Goal: Task Accomplishment & Management: Use online tool/utility

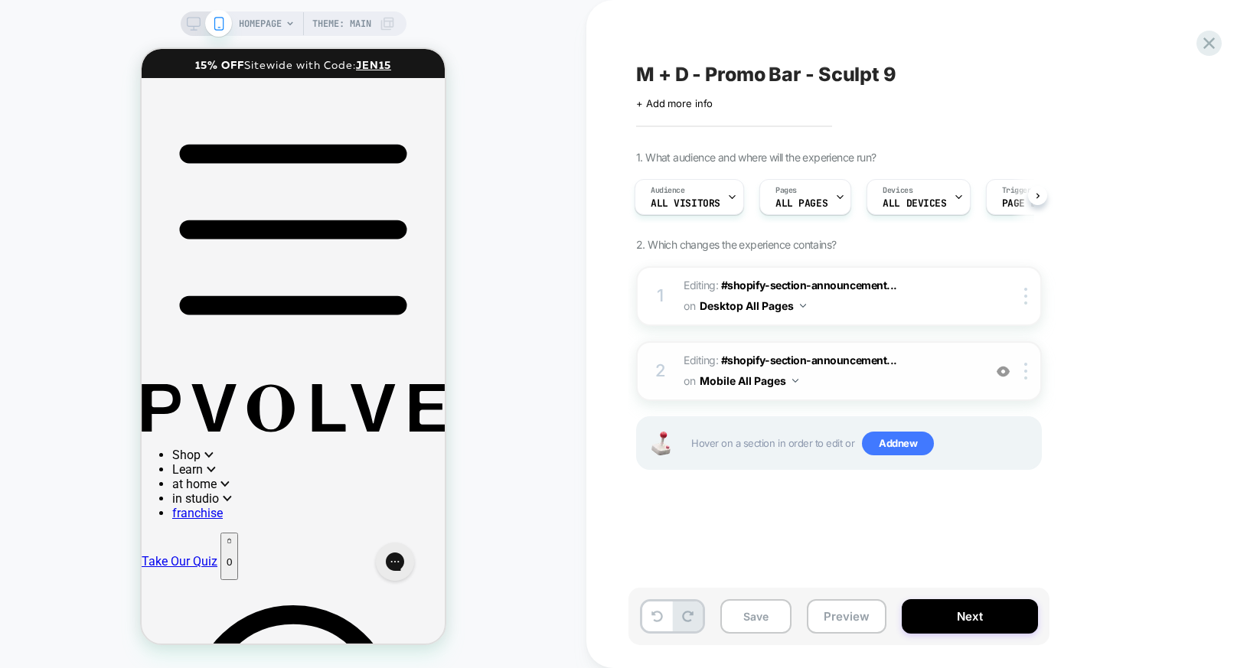
click at [939, 371] on span "Editing : #shopify-section-announcement... #shopify-section-announcement-bar on…" at bounding box center [829, 370] width 292 height 41
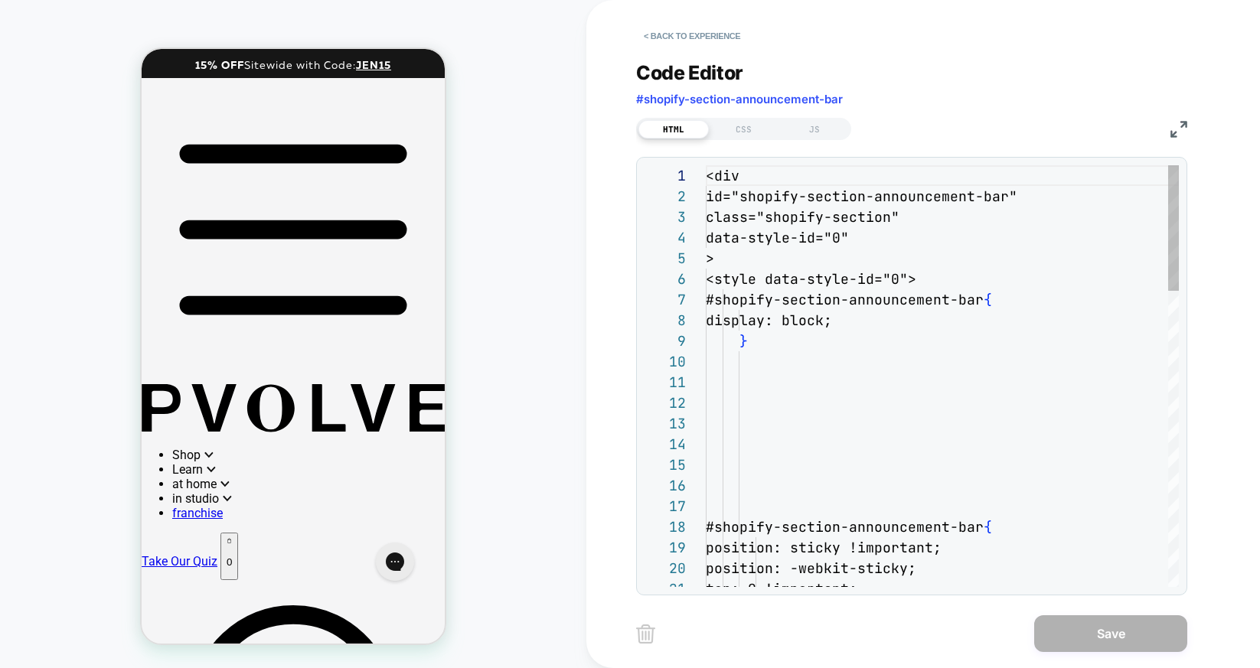
scroll to position [207, 0]
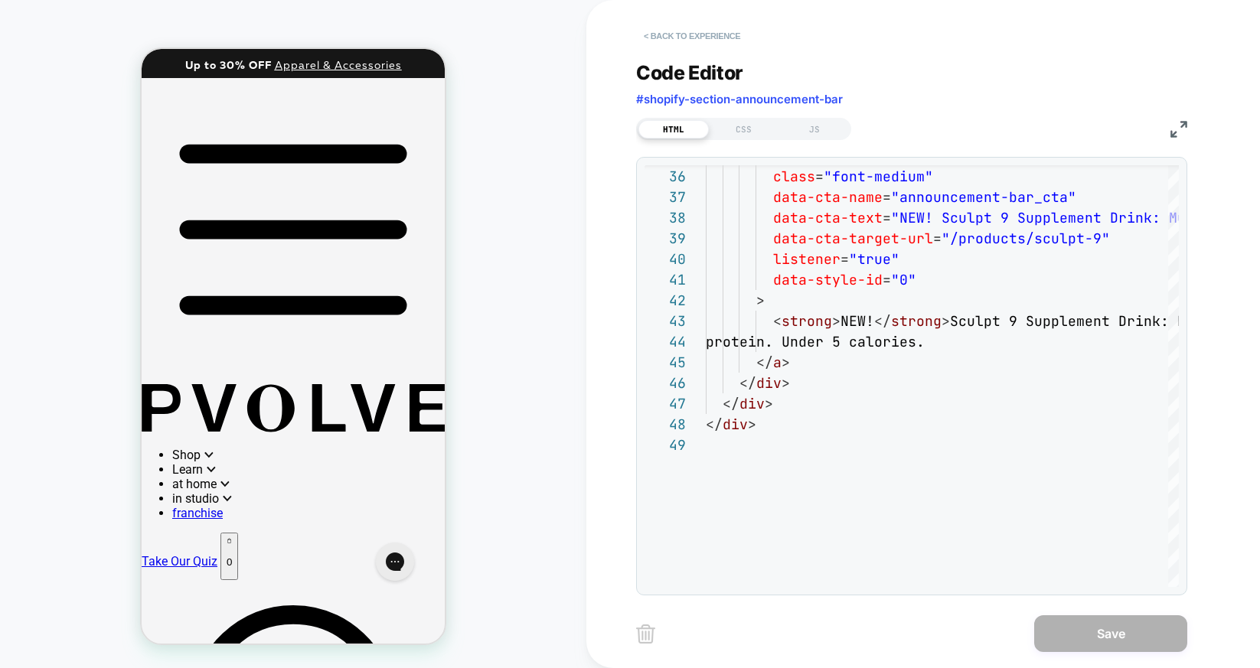
click at [670, 35] on button "< Back to experience" at bounding box center [692, 36] width 112 height 24
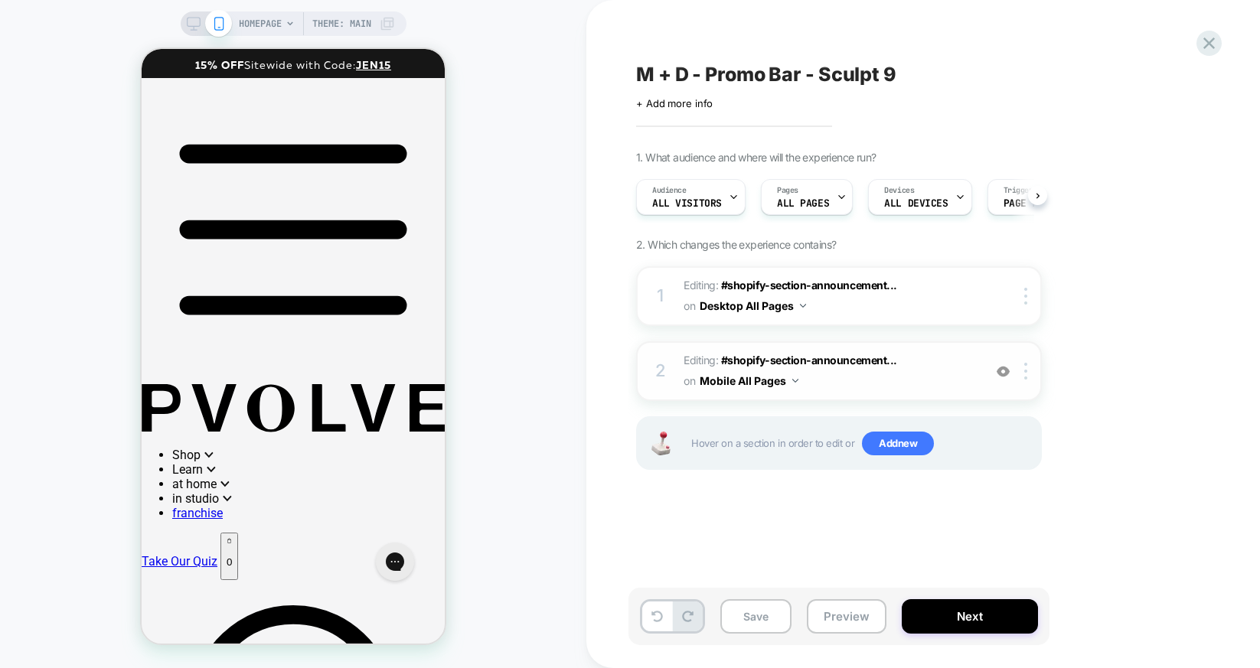
scroll to position [0, 1]
click at [1022, 369] on div at bounding box center [1027, 371] width 25 height 17
click at [1061, 364] on div "1. What audience and where will the experience run? Audience All Visitors Pages…" at bounding box center [915, 329] width 559 height 357
click at [1029, 376] on div at bounding box center [1027, 371] width 25 height 17
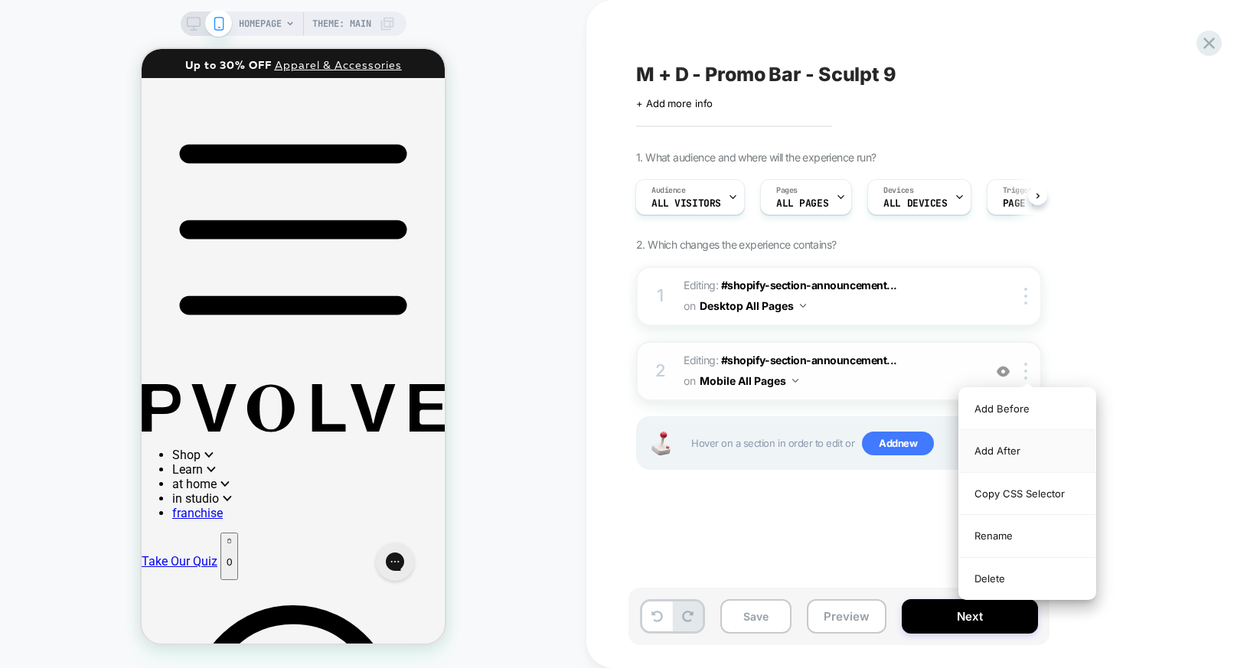
click at [1010, 456] on div "Add After" at bounding box center [1027, 451] width 136 height 42
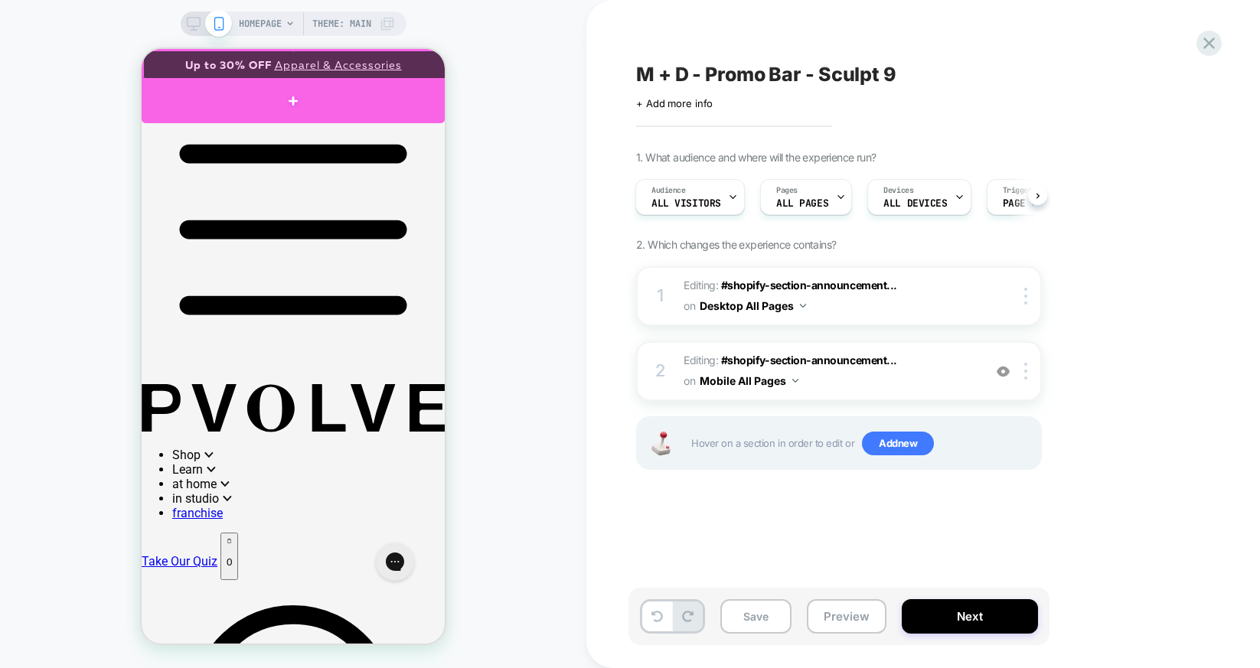
click at [406, 91] on div at bounding box center [293, 100] width 303 height 45
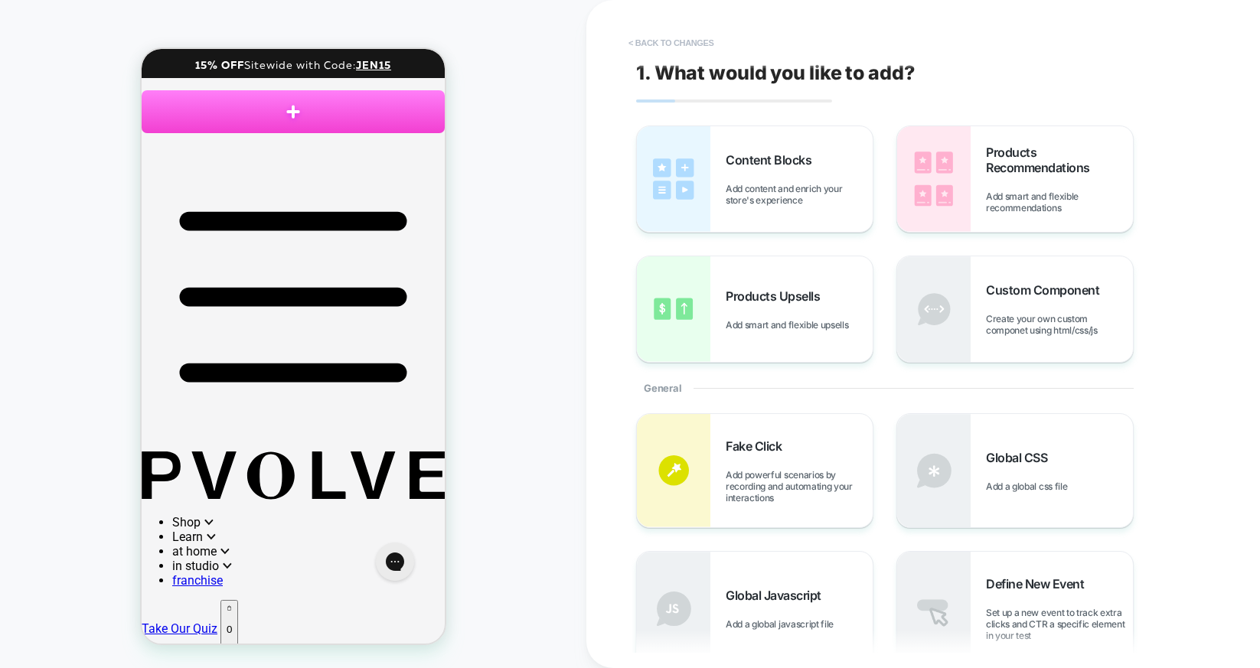
click at [654, 40] on button "< Back to changes" at bounding box center [671, 43] width 101 height 24
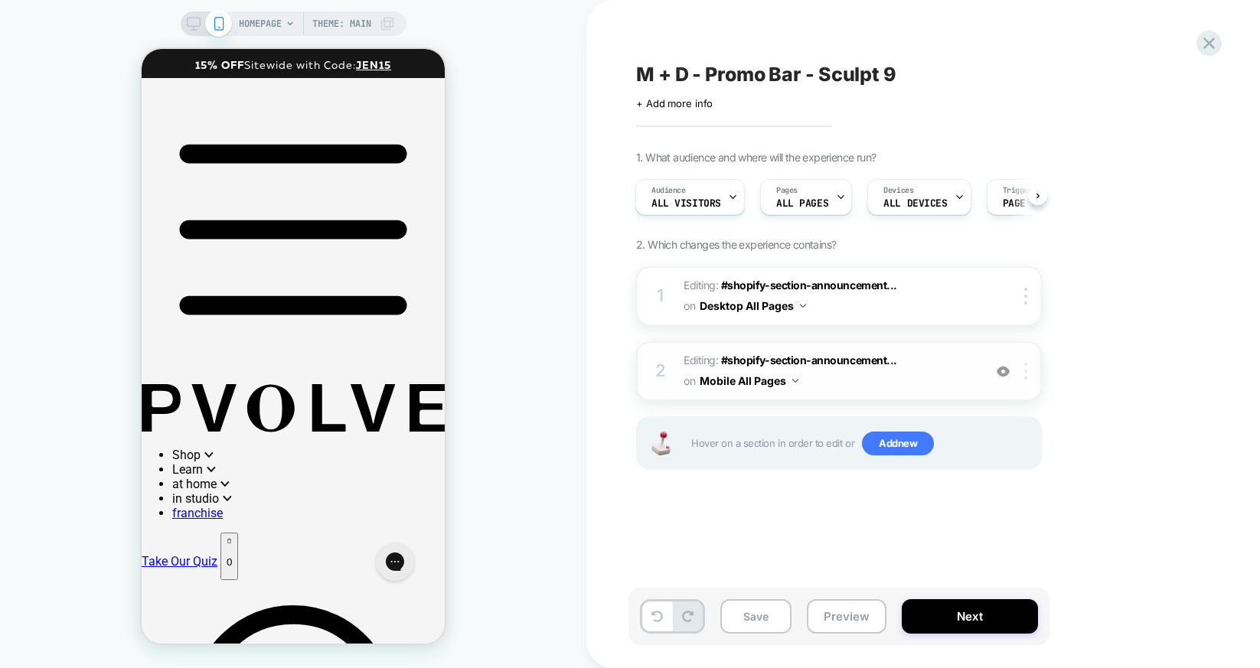
click at [1027, 379] on div at bounding box center [1027, 371] width 25 height 17
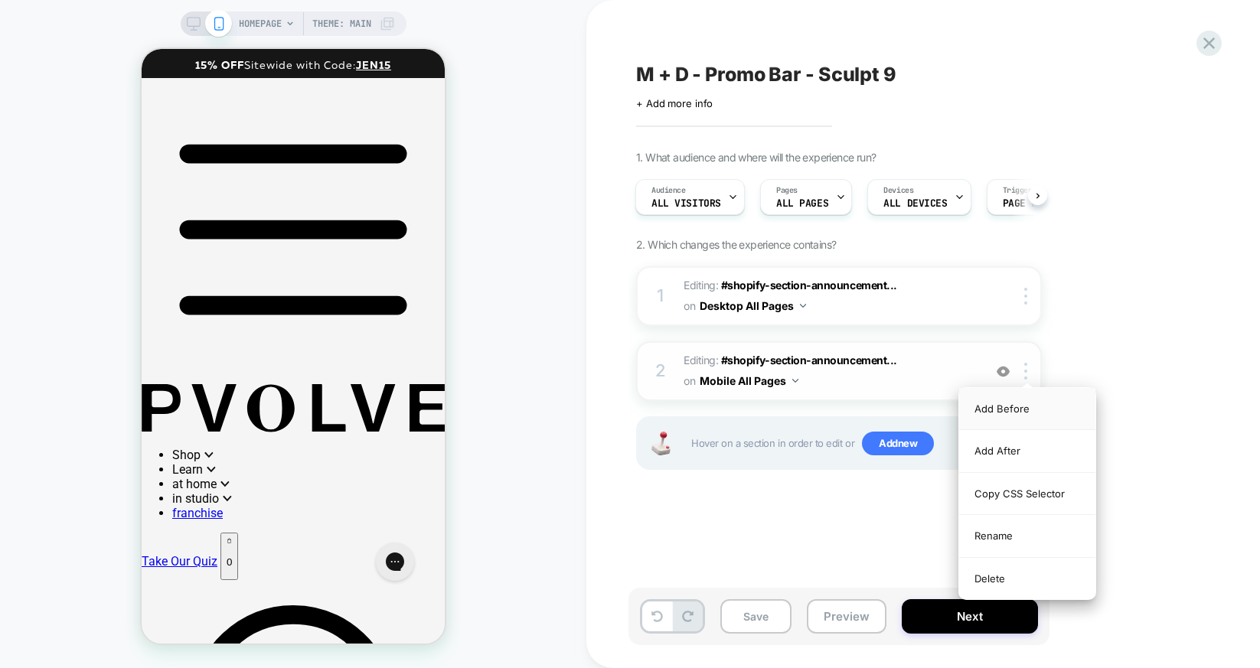
click at [1015, 407] on div "Add Before" at bounding box center [1027, 409] width 136 height 42
click at [989, 407] on div "Add Before" at bounding box center [1027, 409] width 136 height 42
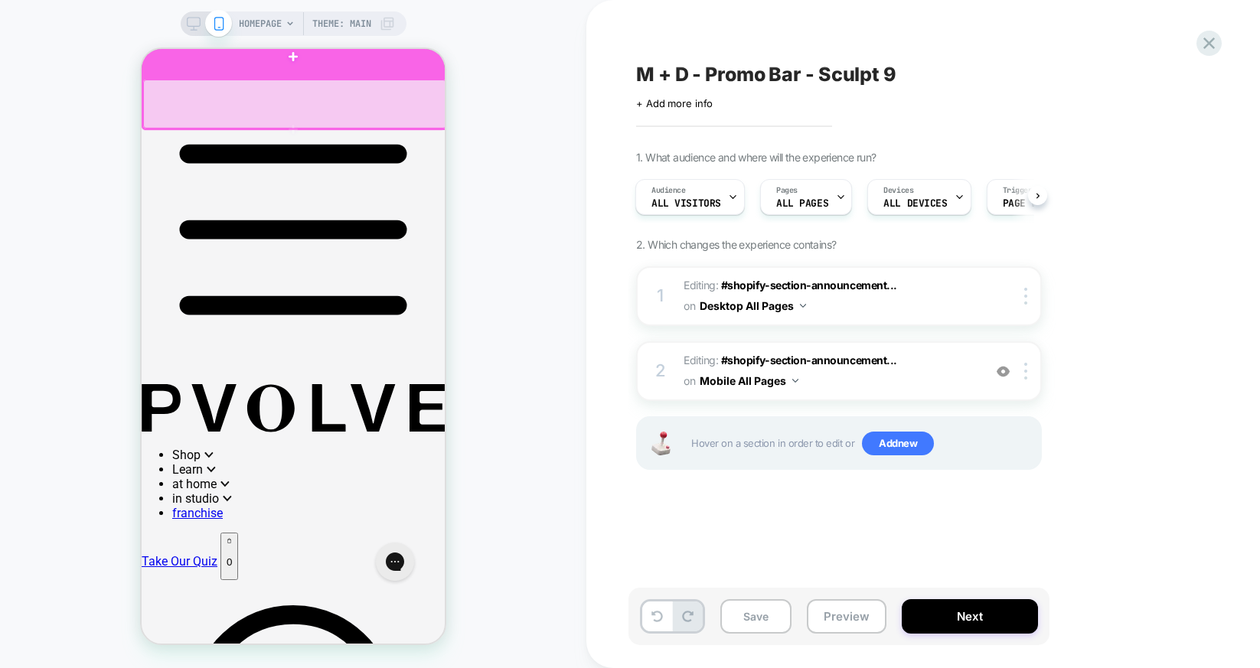
click at [283, 60] on div at bounding box center [293, 56] width 303 height 44
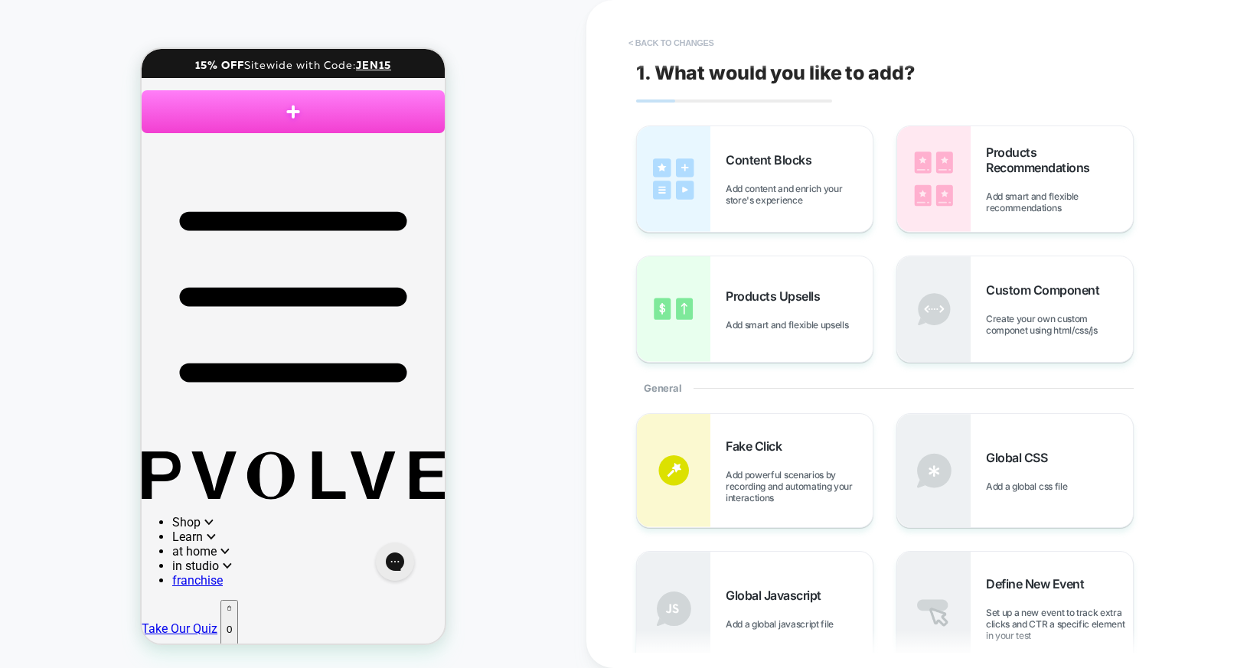
click at [684, 41] on button "< Back to changes" at bounding box center [671, 43] width 101 height 24
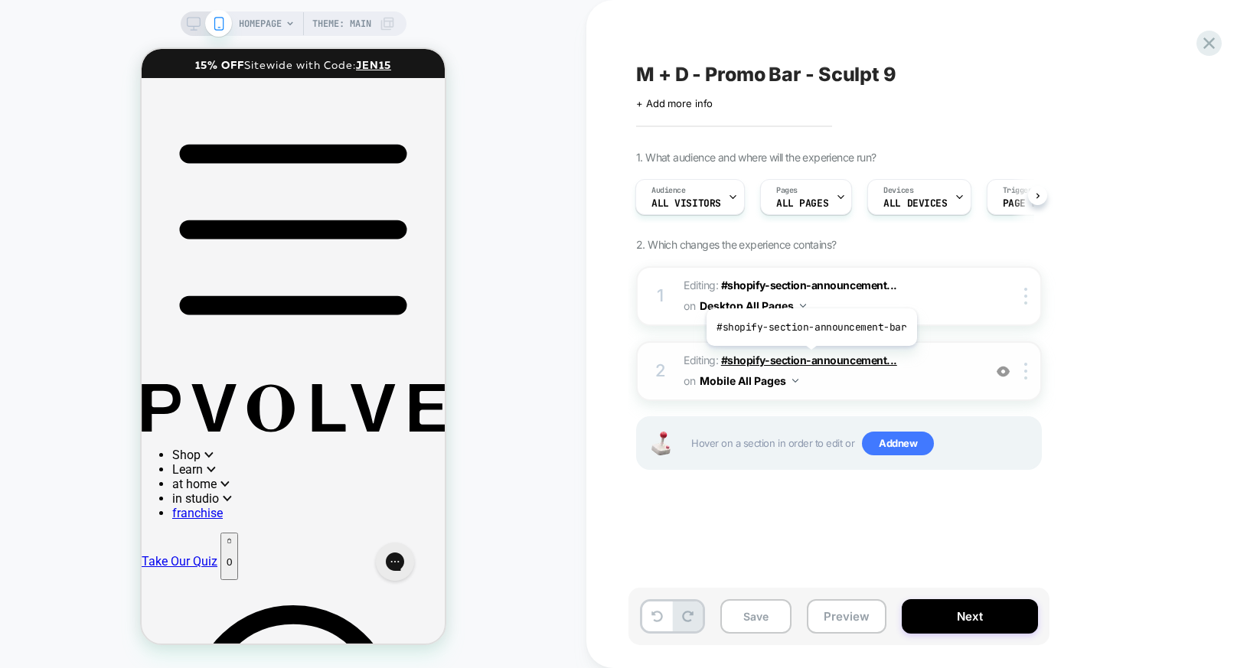
click at [809, 357] on span "#shopify-section-announcement..." at bounding box center [809, 360] width 176 height 13
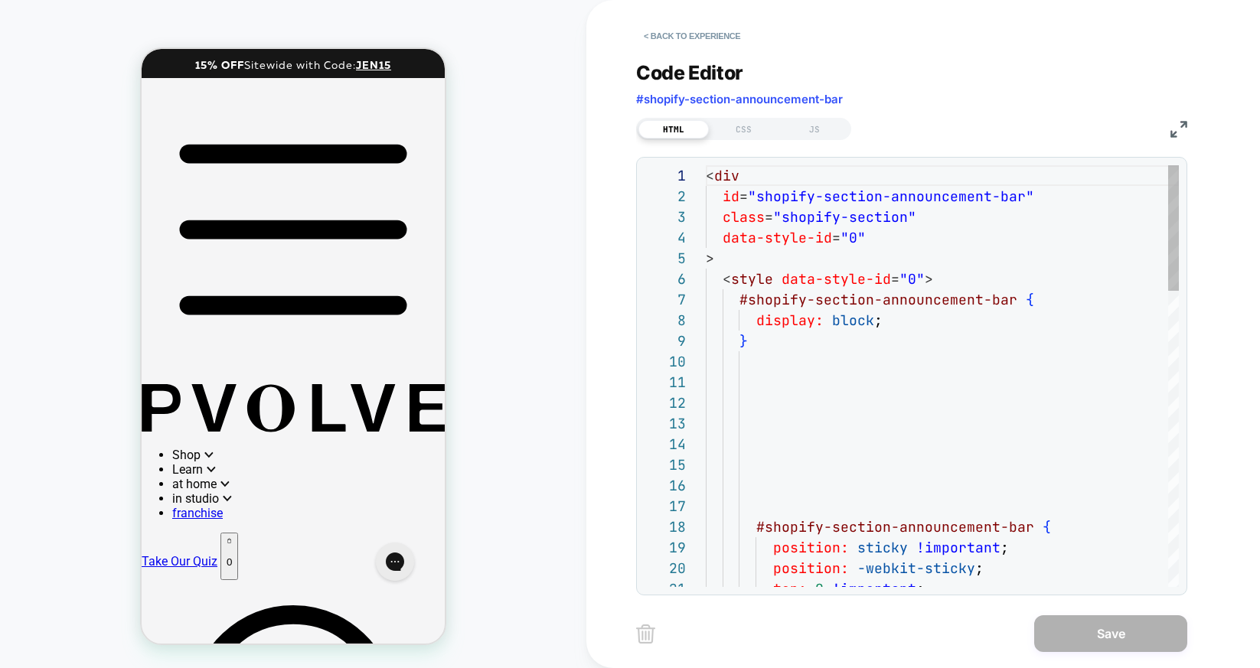
scroll to position [207, 0]
click at [700, 34] on button "< Back to experience" at bounding box center [692, 36] width 112 height 24
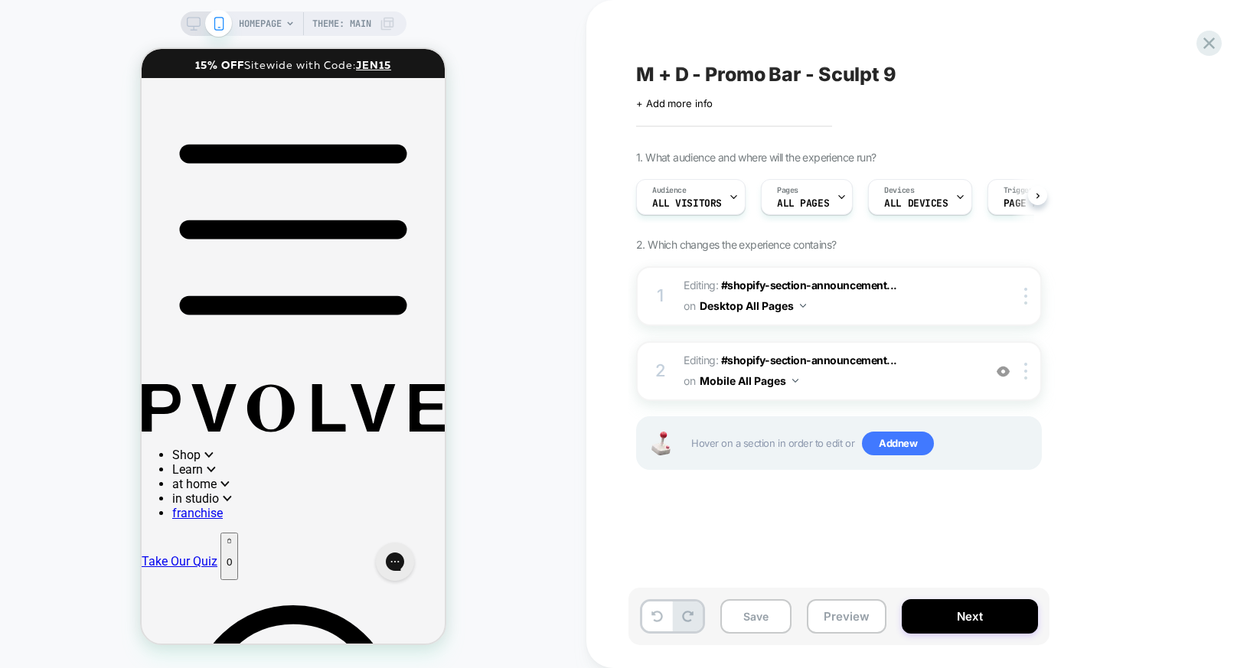
scroll to position [0, 1]
click at [1022, 374] on div at bounding box center [1027, 371] width 25 height 17
click at [872, 366] on span "#shopify-section-announcement..." at bounding box center [809, 360] width 176 height 13
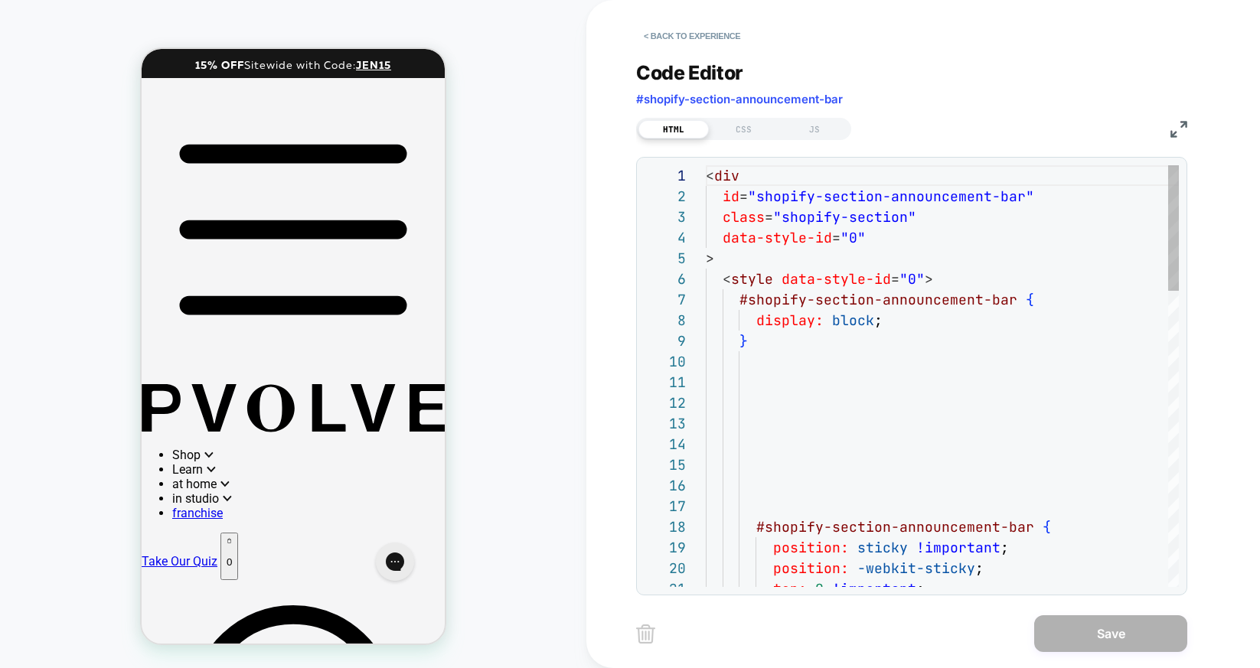
scroll to position [207, 0]
click at [743, 131] on div "CSS" at bounding box center [744, 129] width 70 height 18
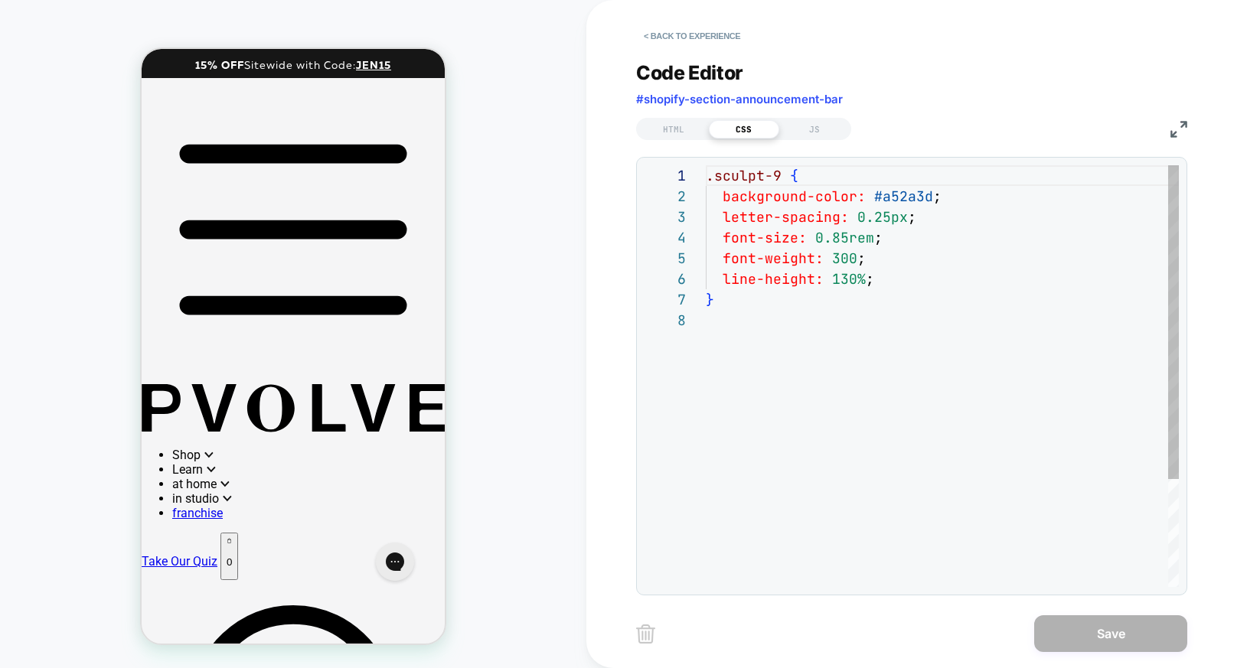
scroll to position [145, 0]
click at [682, 30] on button "< Back to experience" at bounding box center [692, 36] width 112 height 24
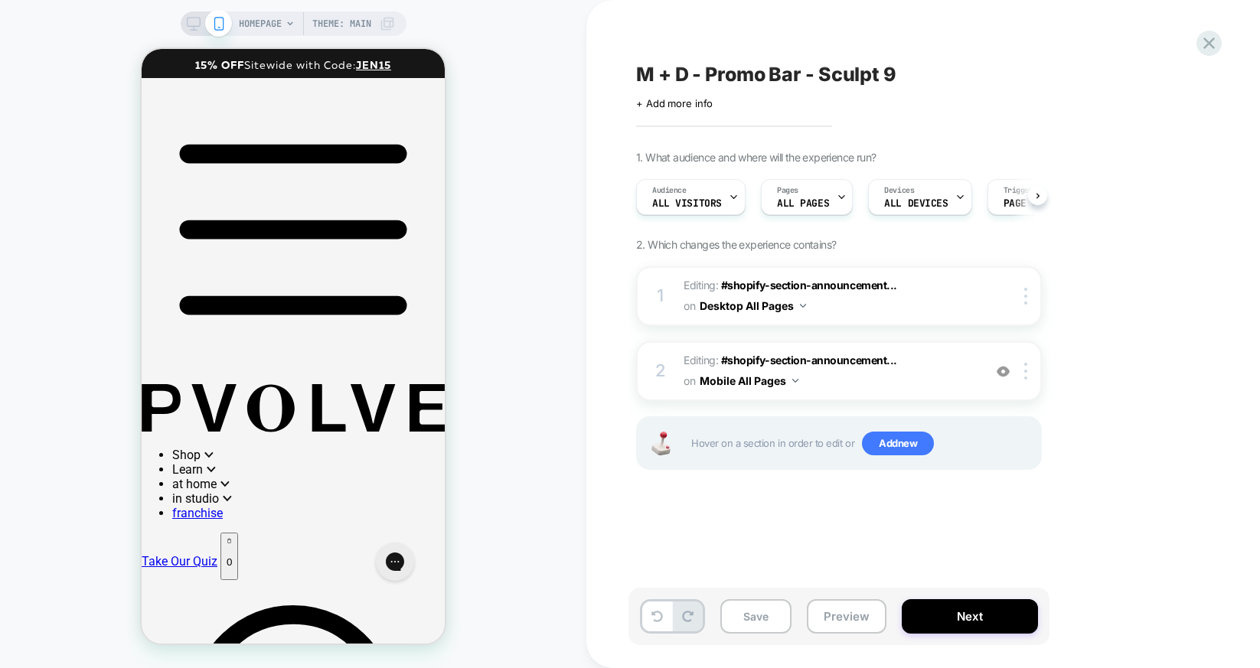
scroll to position [0, 1]
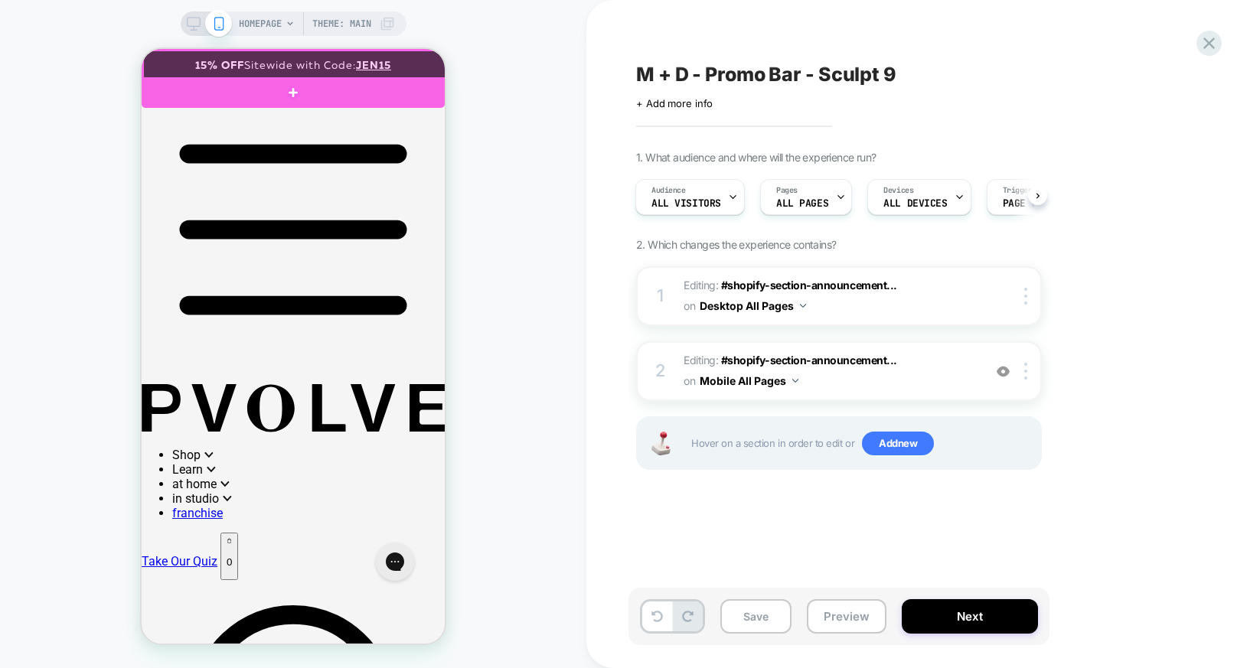
click at [425, 62] on div at bounding box center [294, 65] width 303 height 29
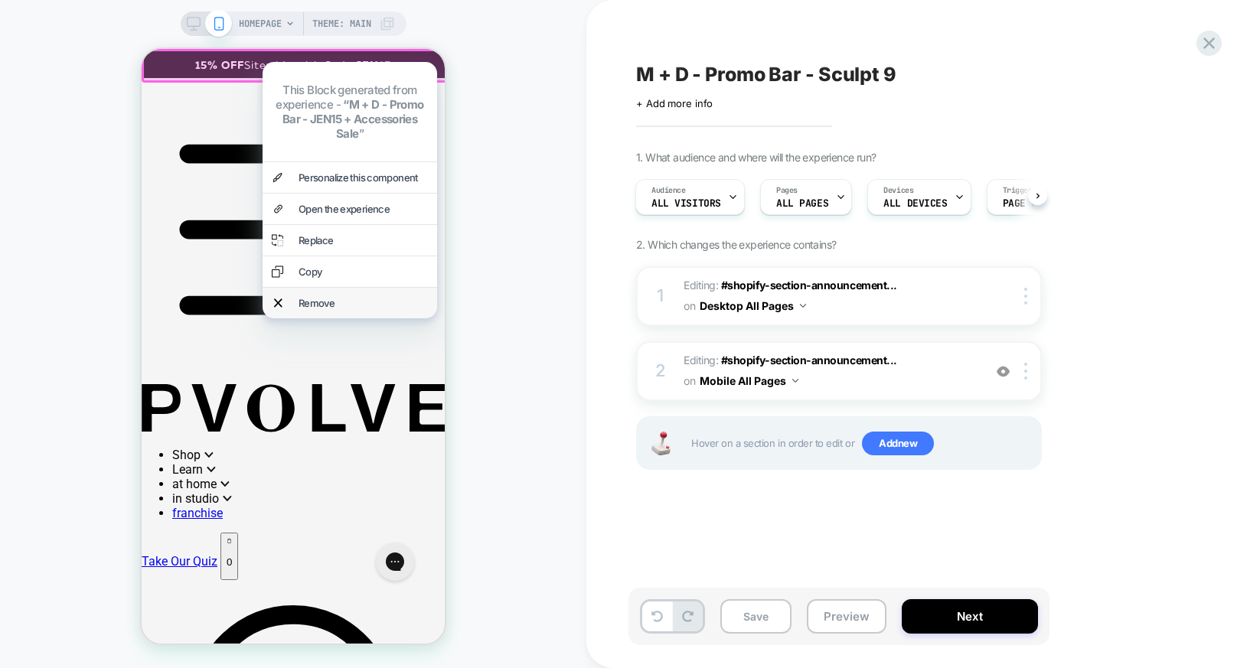
click at [320, 297] on div "Remove" at bounding box center [362, 303] width 129 height 12
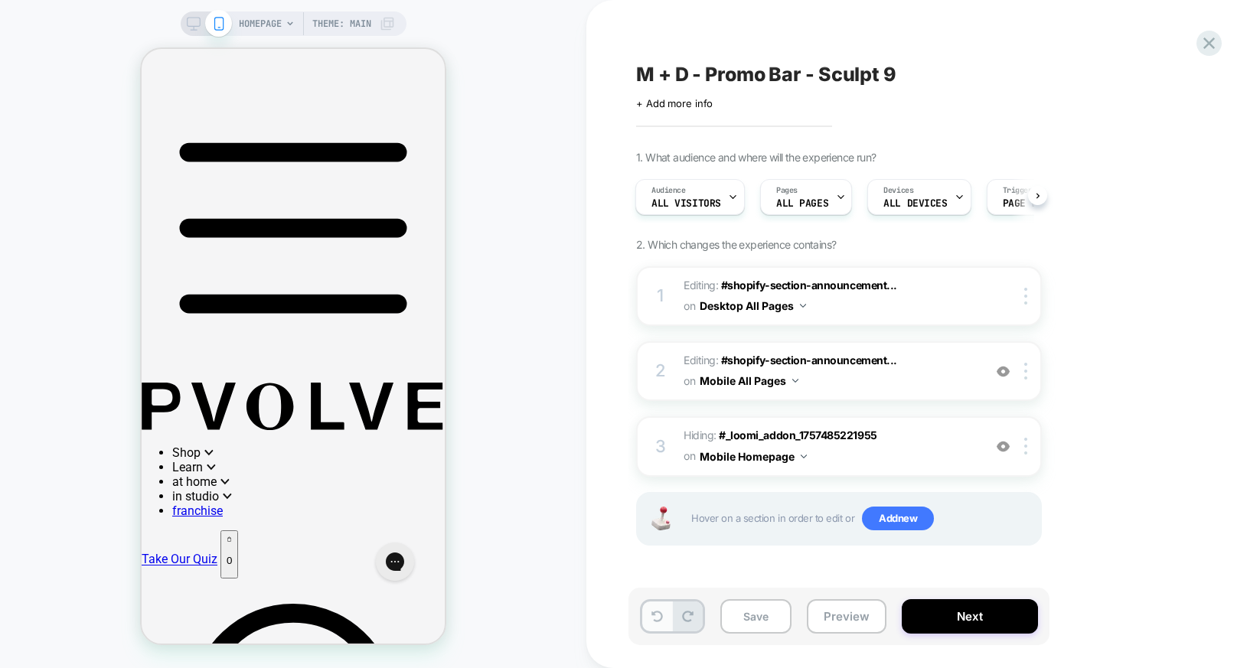
click at [662, 622] on button at bounding box center [657, 616] width 30 height 30
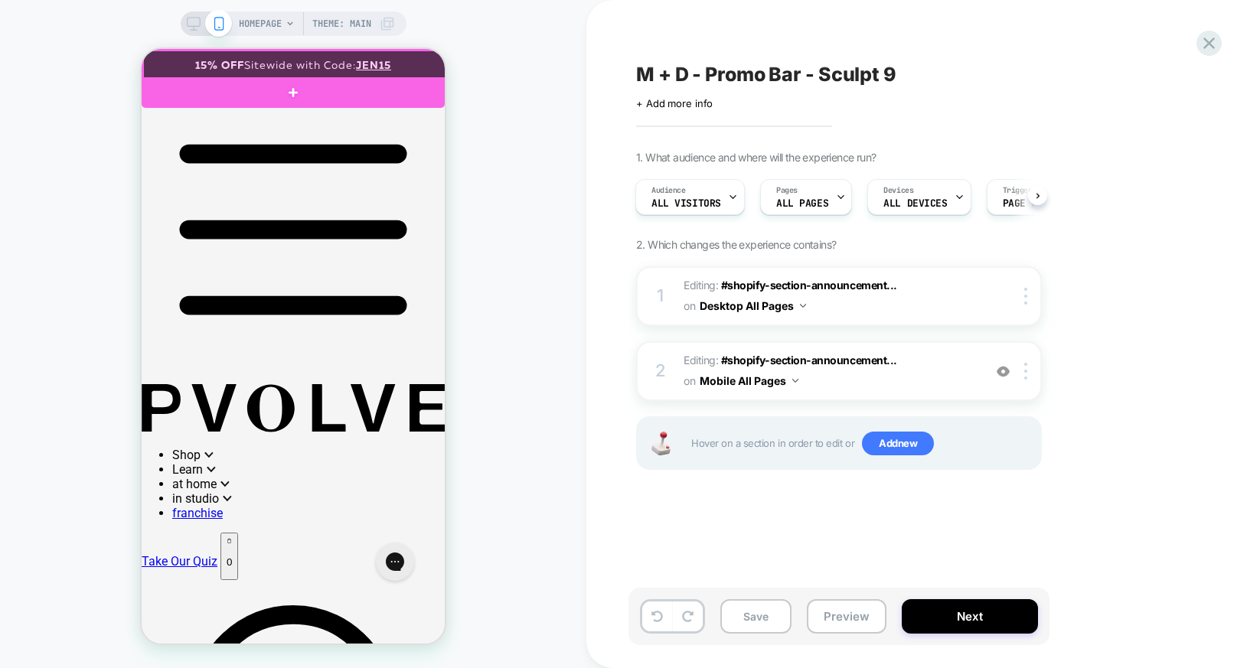
click at [414, 65] on div at bounding box center [294, 65] width 303 height 29
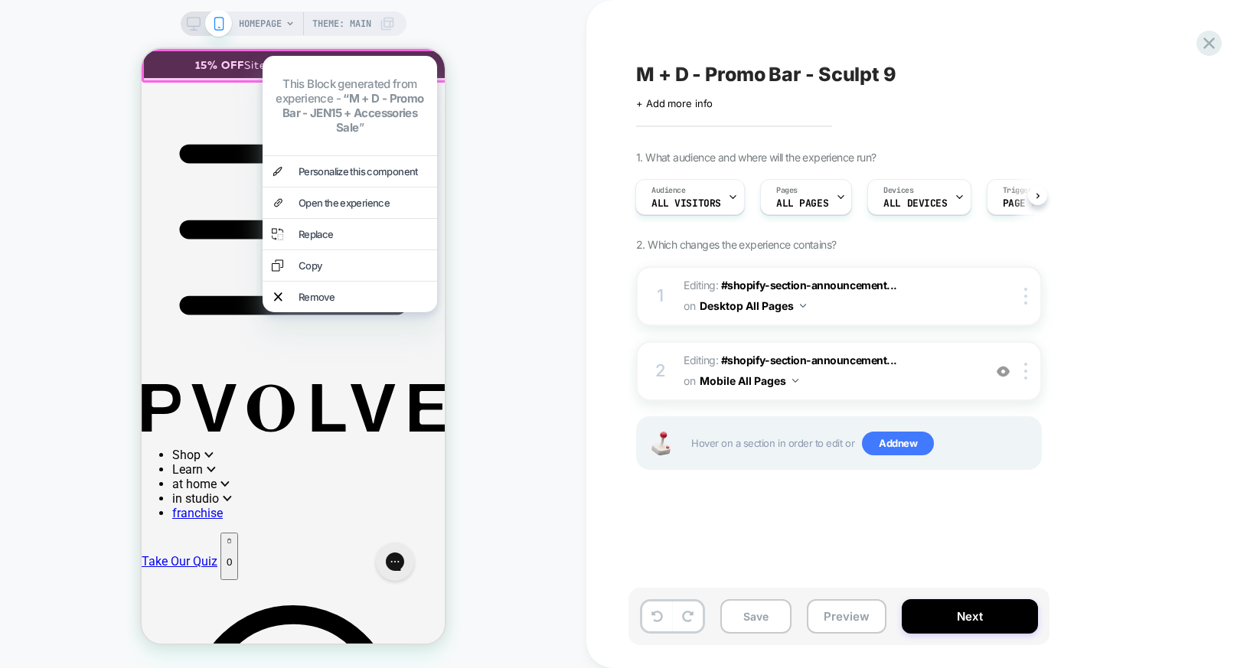
scroll to position [41, 0]
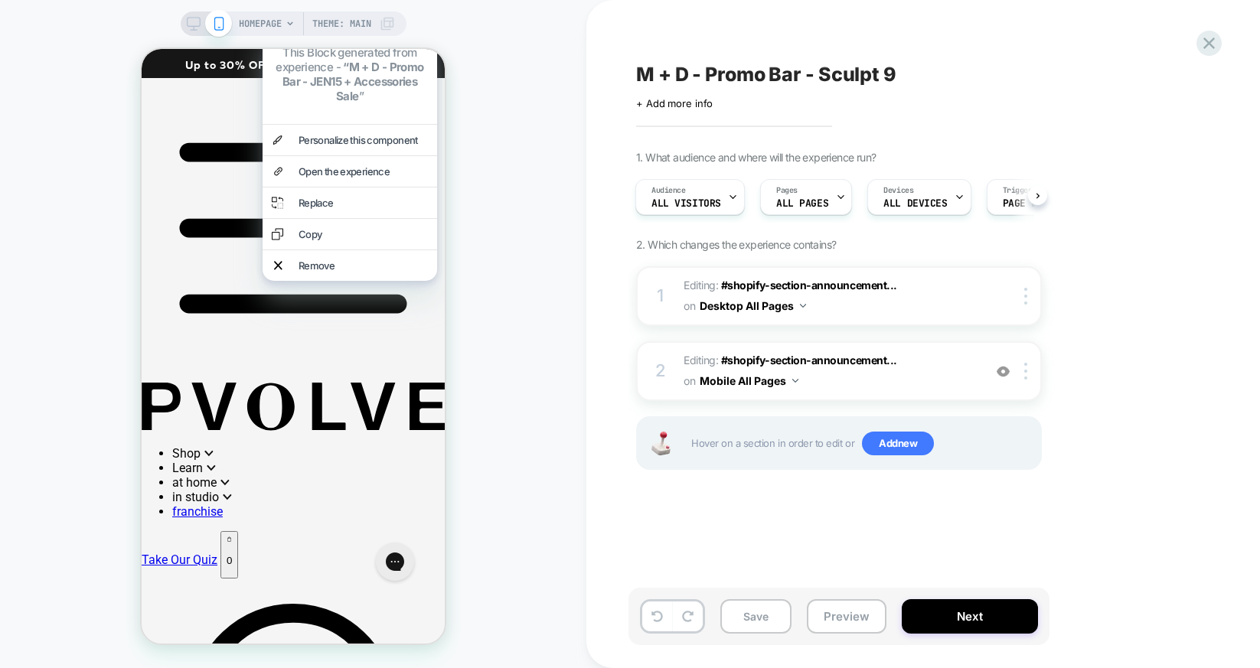
click at [503, 106] on div "HOMEPAGE Theme: MAIN" at bounding box center [293, 333] width 586 height 637
click at [323, 201] on div "Replace" at bounding box center [362, 203] width 129 height 12
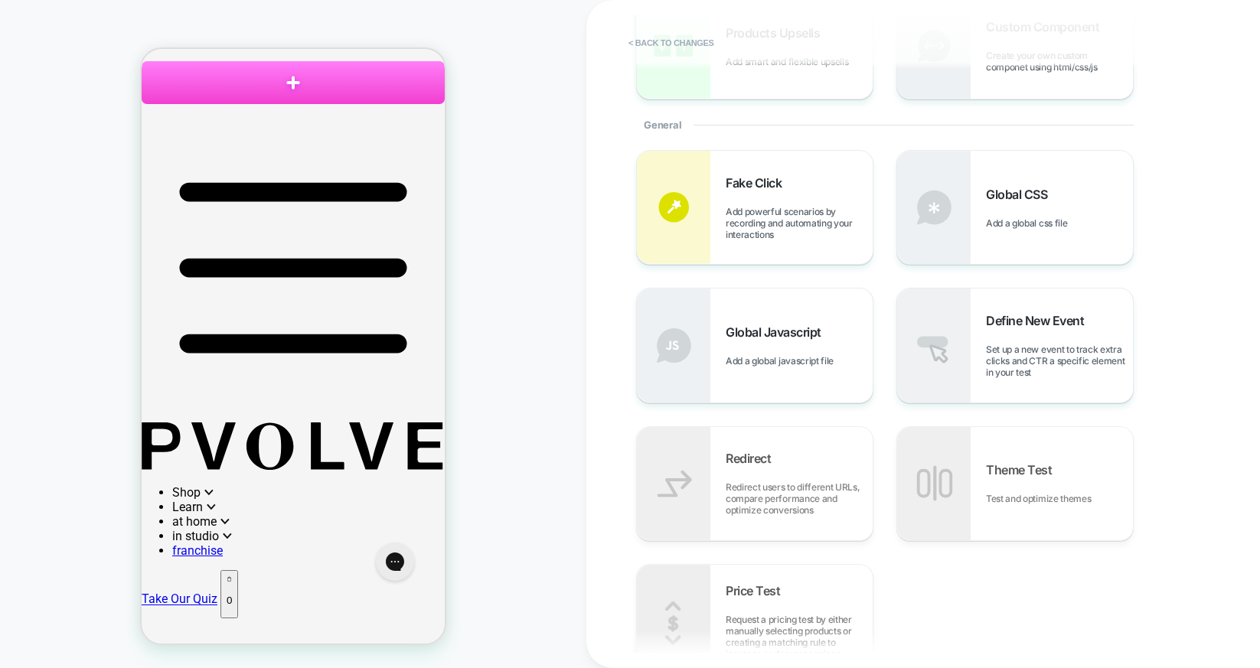
scroll to position [278, 0]
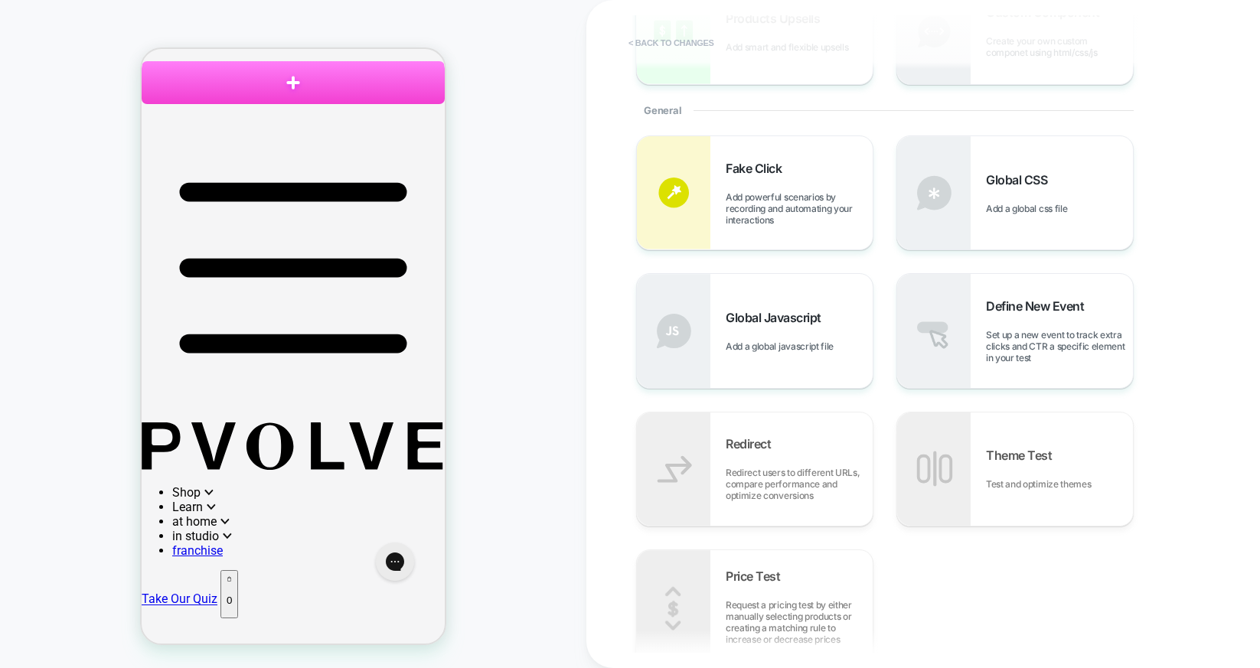
click at [704, 44] on button "< Back to changes" at bounding box center [671, 43] width 101 height 24
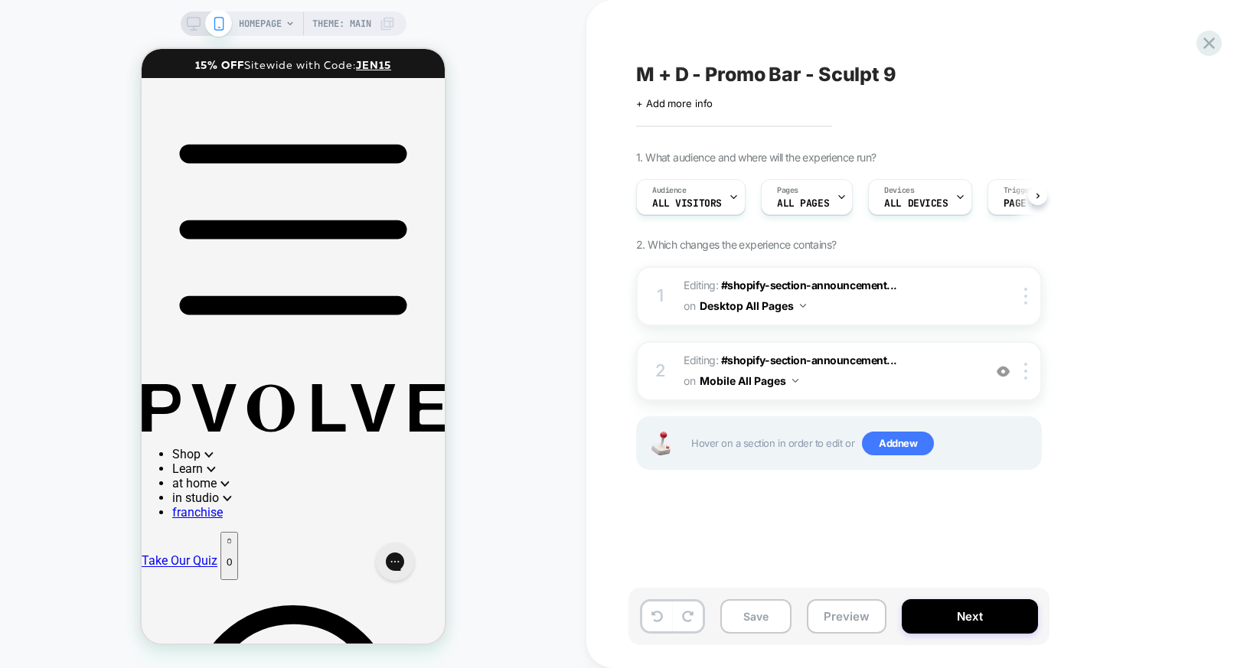
scroll to position [0, 1]
click at [969, 376] on span "Editing : #shopify-section-announcement... #shopify-section-announcement-bar on…" at bounding box center [829, 370] width 292 height 41
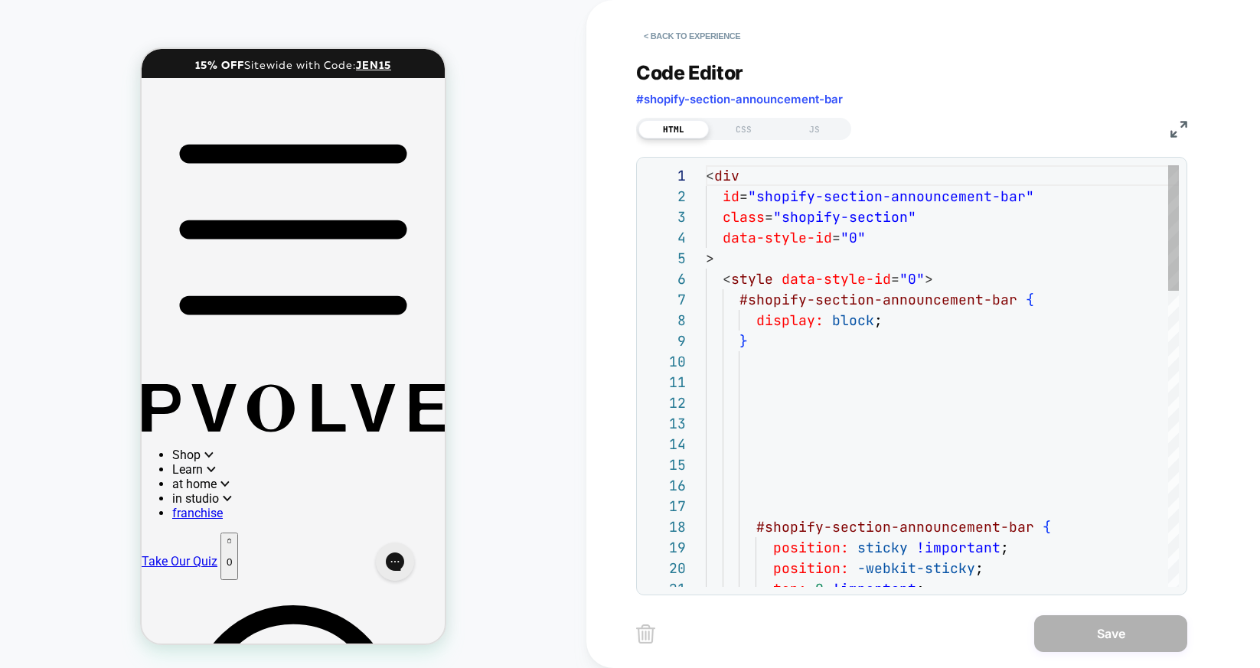
scroll to position [207, 0]
click at [741, 130] on div "CSS" at bounding box center [744, 129] width 70 height 18
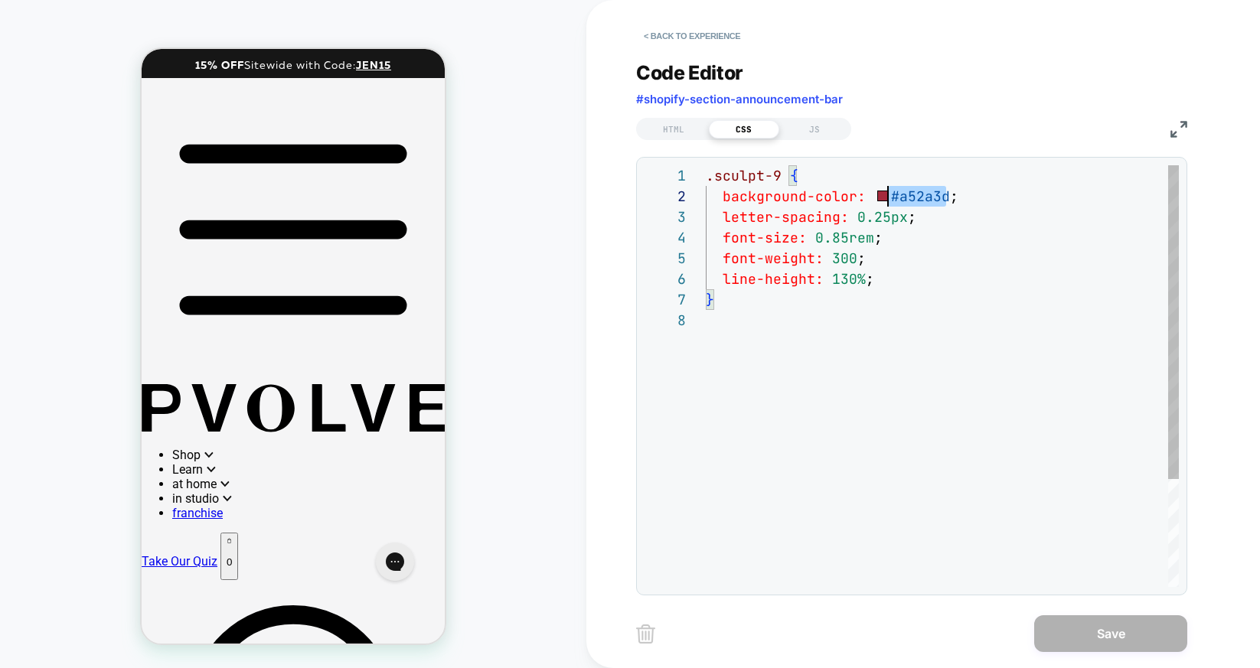
scroll to position [21, 169]
drag, startPoint x: 948, startPoint y: 195, endPoint x: 876, endPoint y: 192, distance: 72.0
click at [876, 192] on div ".sculpt-9 { background-color: #a52a3d ; letter-spacing: 0.25px ; font-size: 0.8…" at bounding box center [942, 448] width 473 height 566
click at [677, 104] on span "#shopify-section-announcement-bar" at bounding box center [739, 99] width 207 height 15
click at [813, 132] on div "JS" at bounding box center [814, 129] width 70 height 18
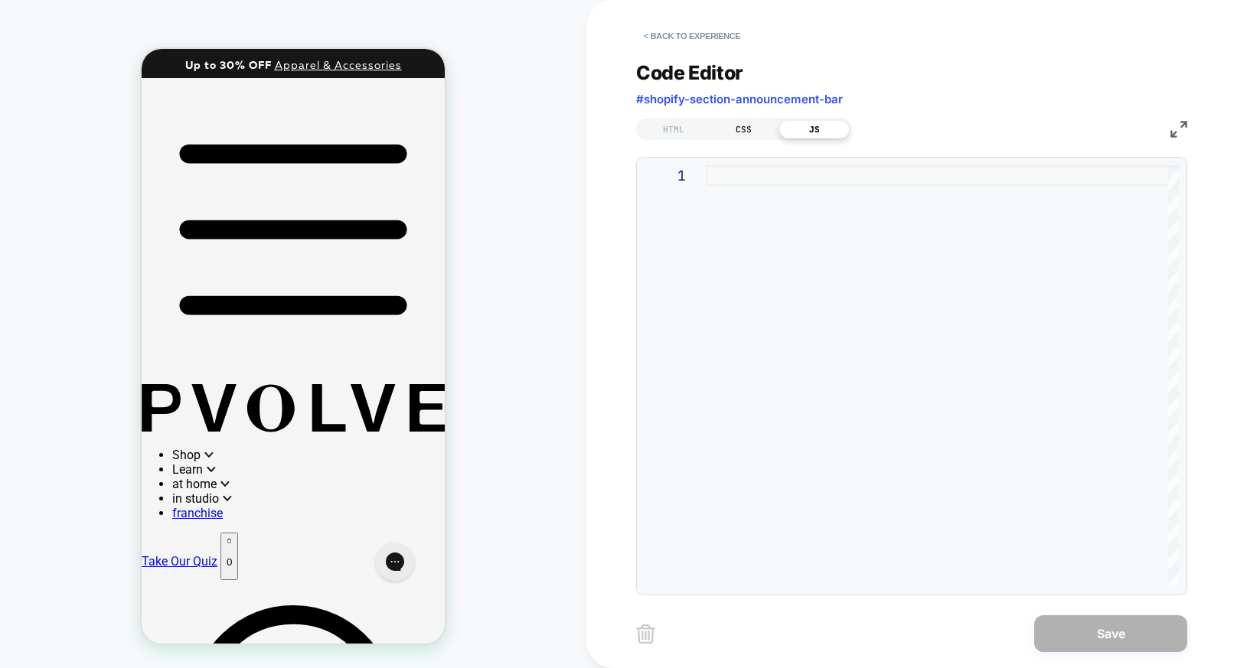
click at [750, 131] on div "CSS" at bounding box center [744, 129] width 70 height 18
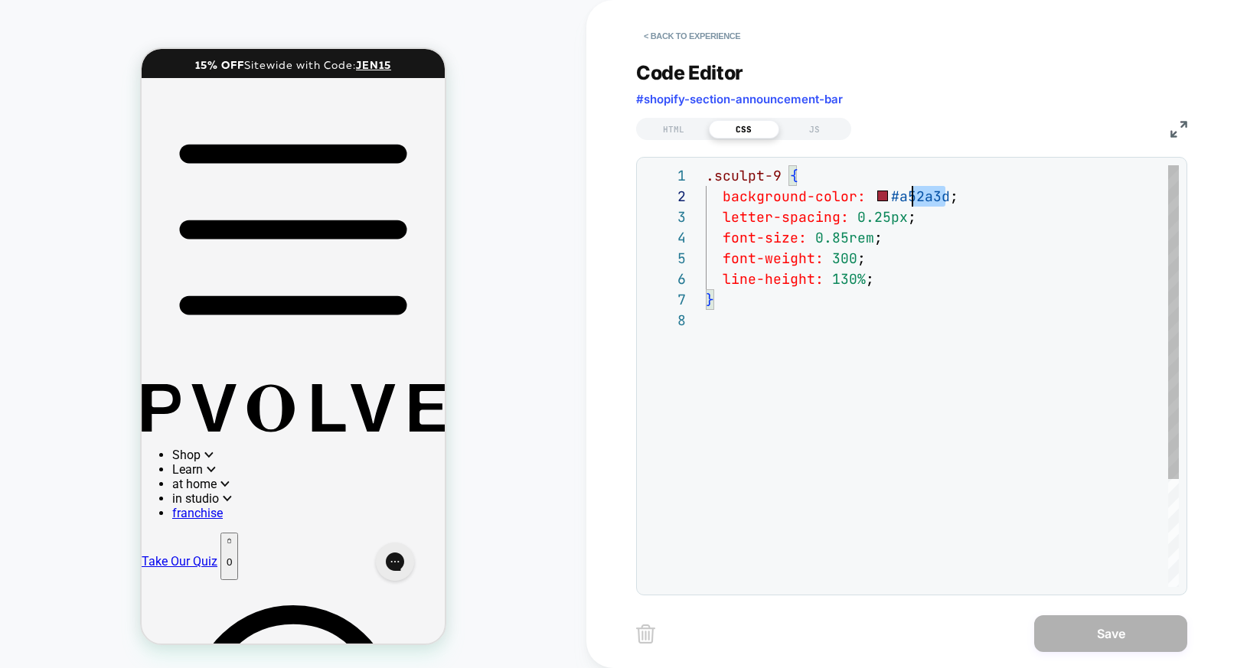
scroll to position [21, 182]
drag, startPoint x: 946, startPoint y: 200, endPoint x: 882, endPoint y: 198, distance: 63.5
click at [882, 198] on span "background-color: #a52a3d ;" at bounding box center [832, 196] width 253 height 18
click at [665, 133] on div "HTML" at bounding box center [673, 129] width 70 height 18
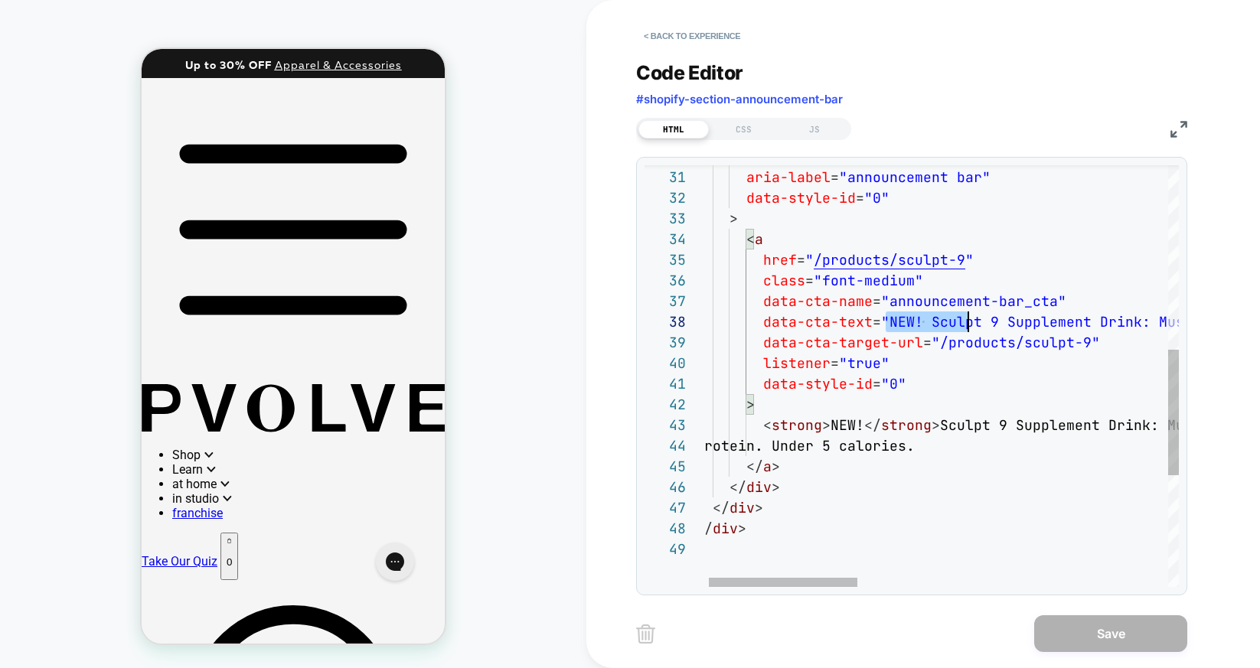
scroll to position [145, 396]
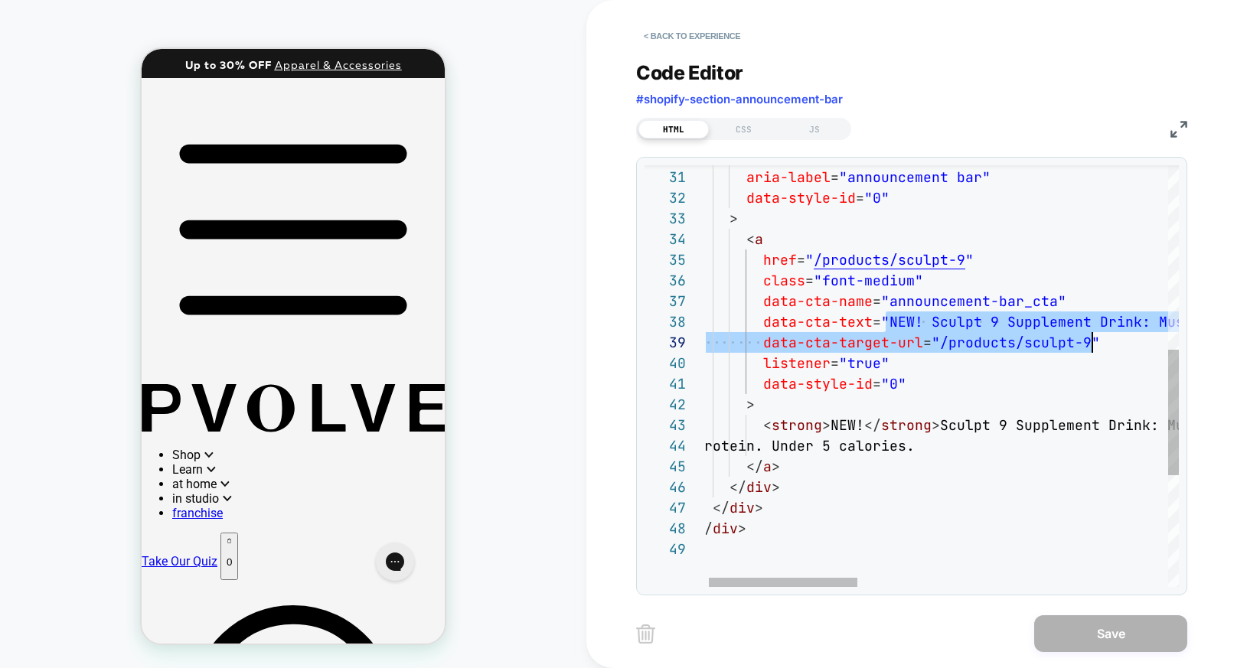
drag, startPoint x: 900, startPoint y: 322, endPoint x: 1112, endPoint y: 349, distance: 213.7
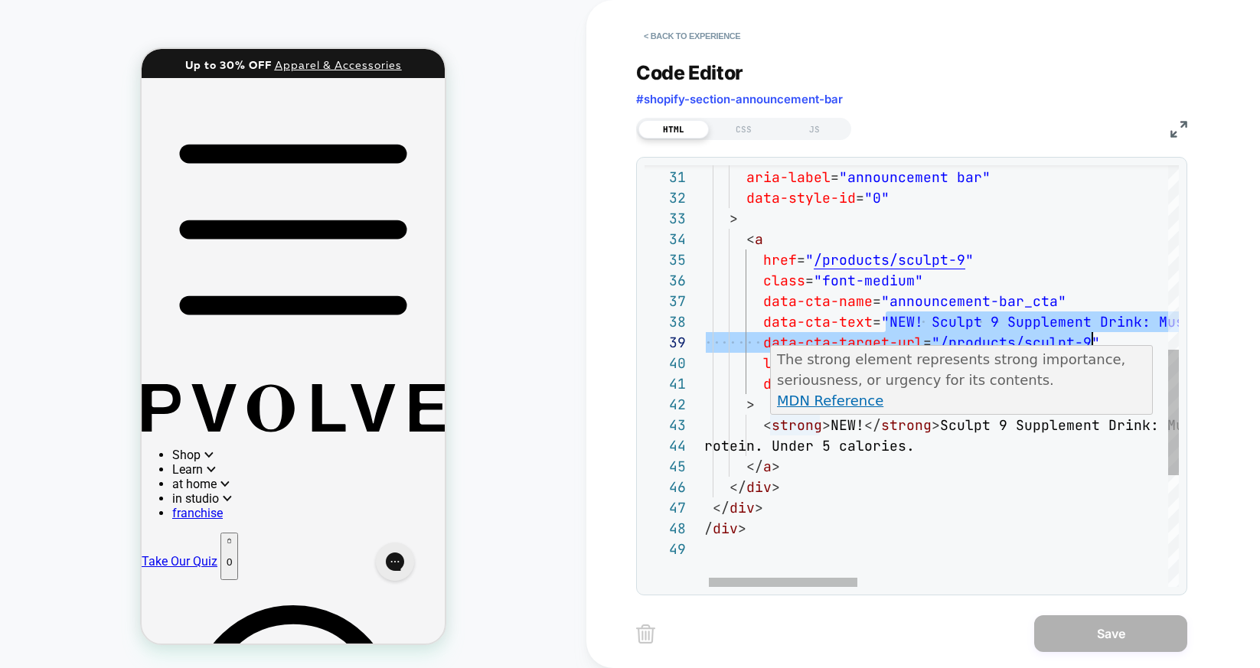
type textarea "**********"
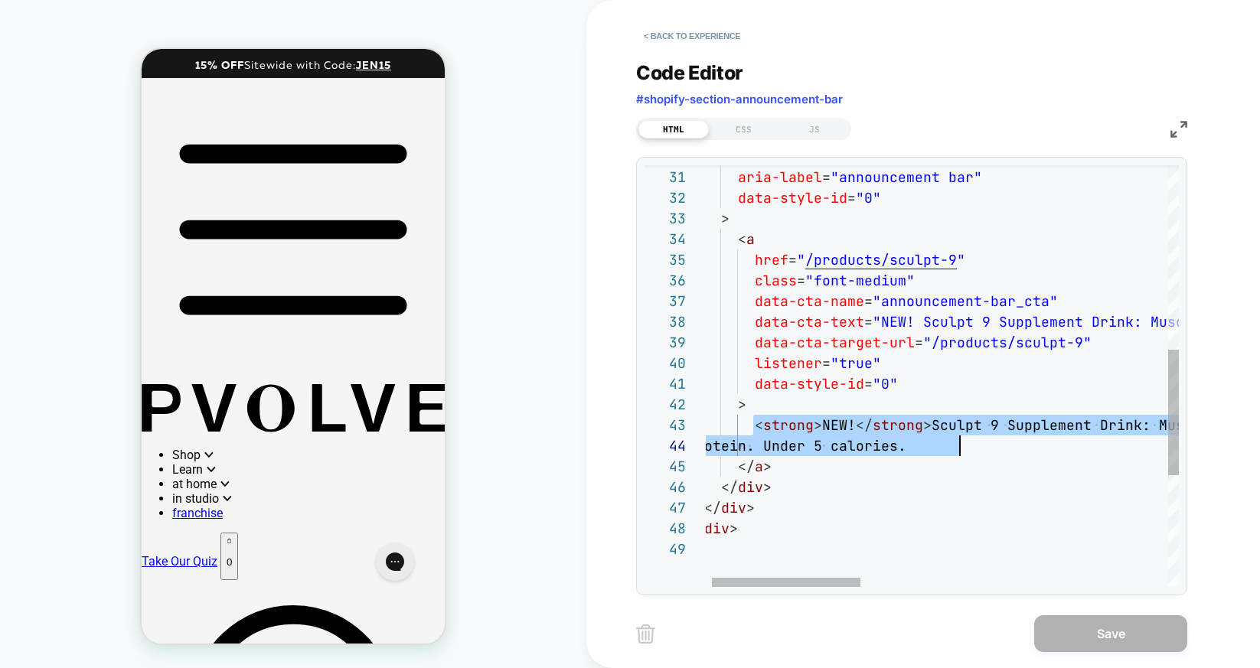
scroll to position [41, 281]
drag, startPoint x: 753, startPoint y: 427, endPoint x: 970, endPoint y: 445, distance: 217.3
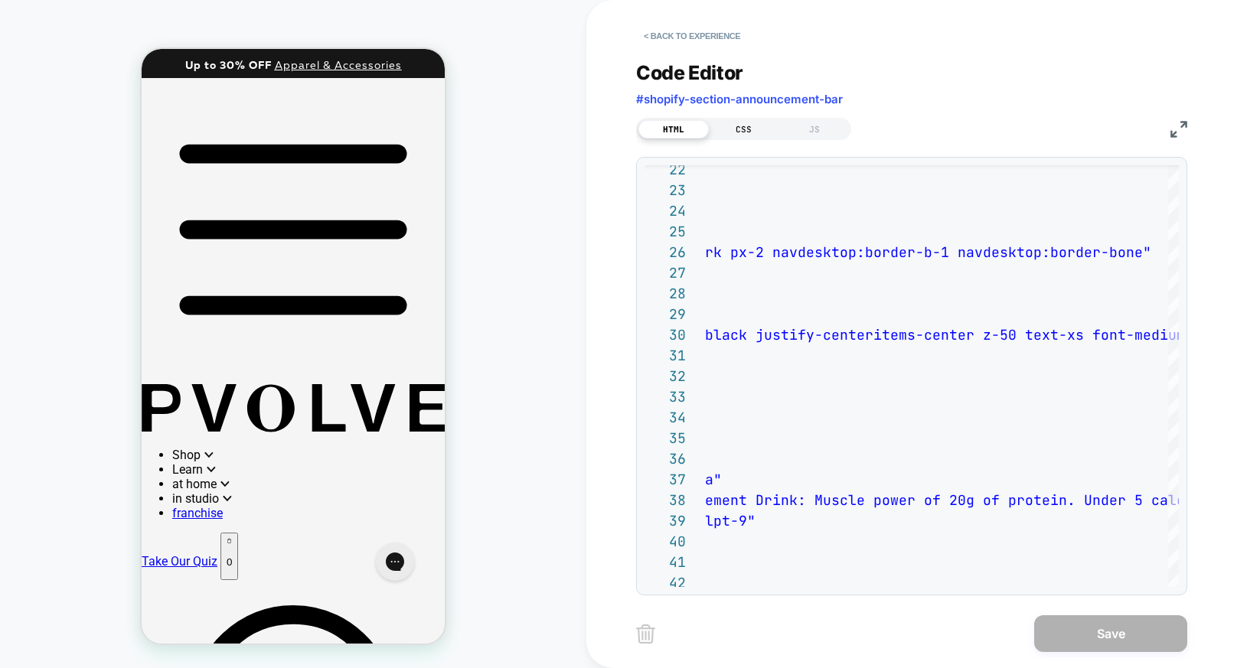
click at [738, 130] on div "CSS" at bounding box center [744, 129] width 70 height 18
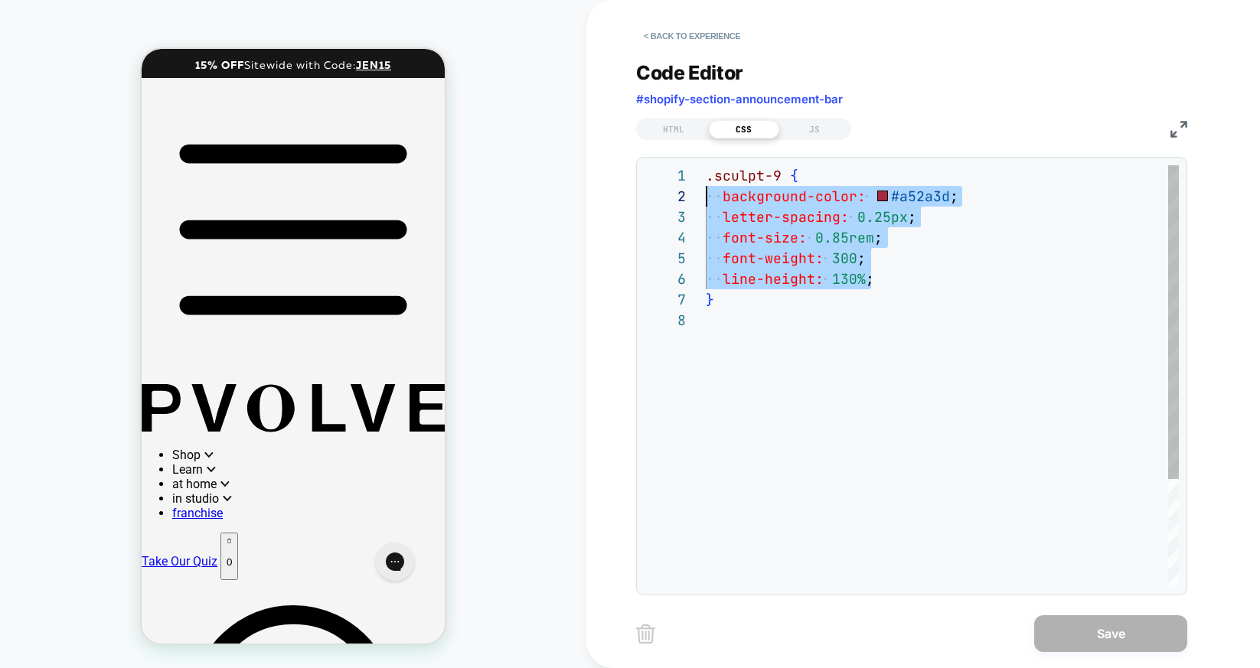
scroll to position [0, 0]
drag, startPoint x: 872, startPoint y: 282, endPoint x: 696, endPoint y: 184, distance: 201.4
click at [706, 184] on div ".sculpt-9 { background-color: #a52a3d ; letter-spacing: 0.25px ; font-size: 0.8…" at bounding box center [942, 448] width 473 height 566
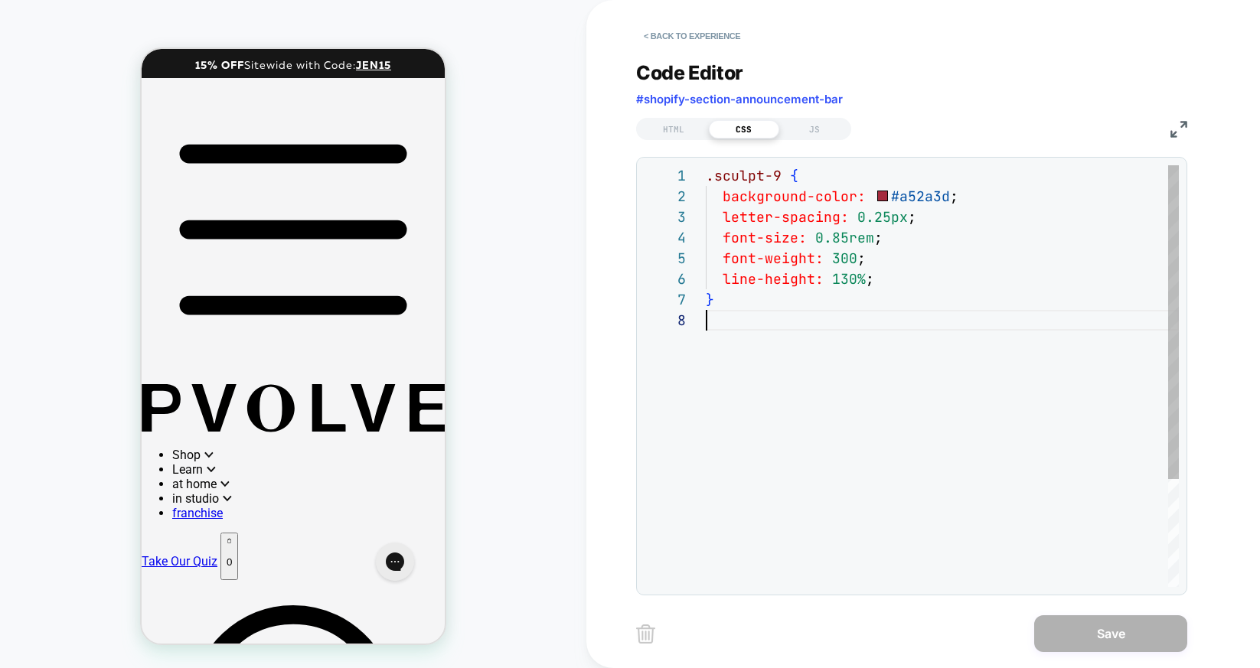
click at [817, 321] on div ".sculpt-9 { background-color: #a52a3d ; letter-spacing: 0.25px ; font-size: 0.8…" at bounding box center [942, 448] width 473 height 566
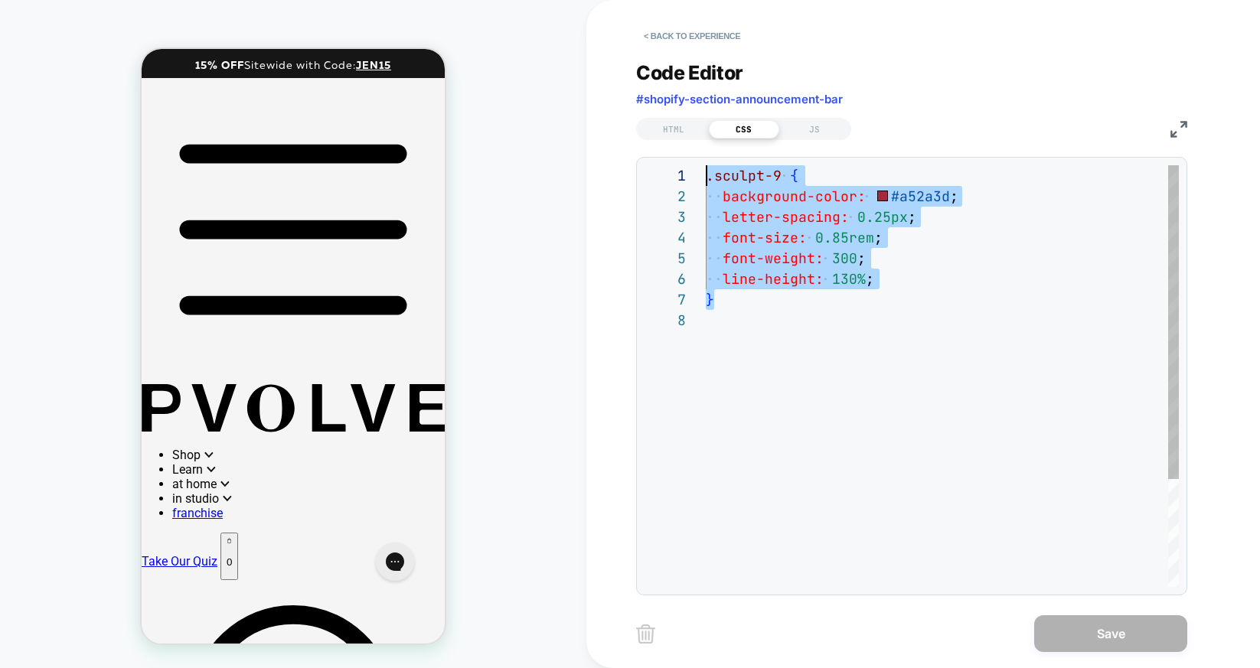
drag, startPoint x: 758, startPoint y: 305, endPoint x: 674, endPoint y: 168, distance: 160.1
click at [674, 168] on div "**********" at bounding box center [911, 376] width 534 height 422
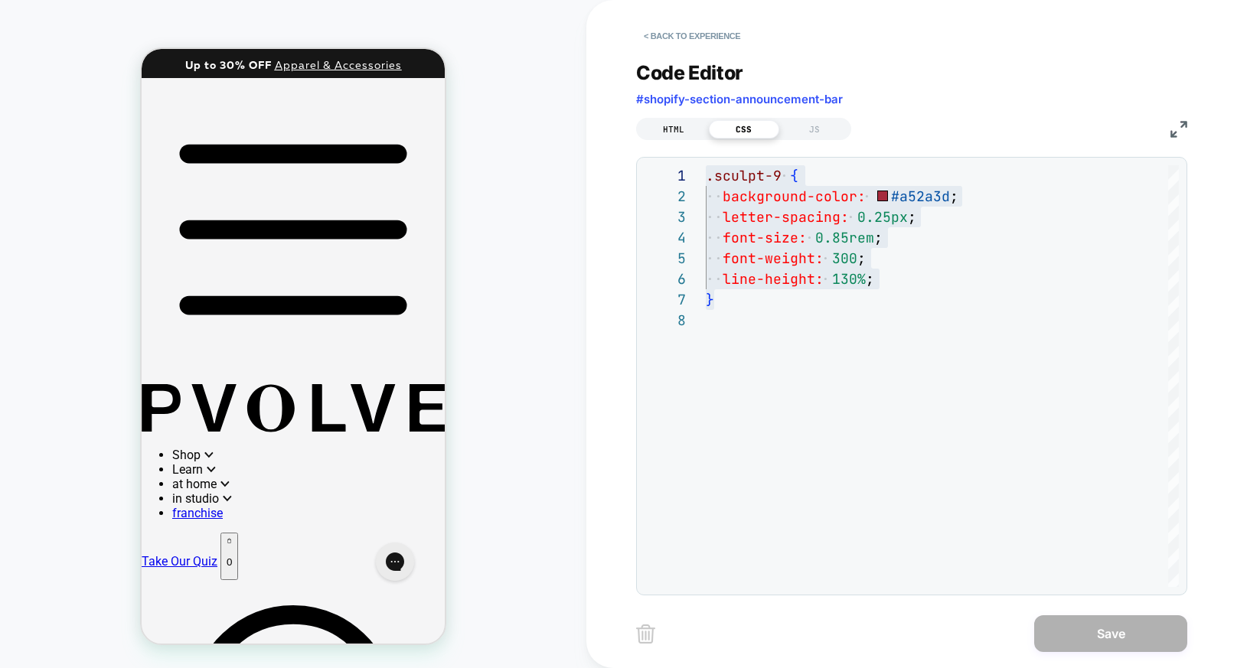
click at [677, 128] on div "HTML" at bounding box center [673, 129] width 70 height 18
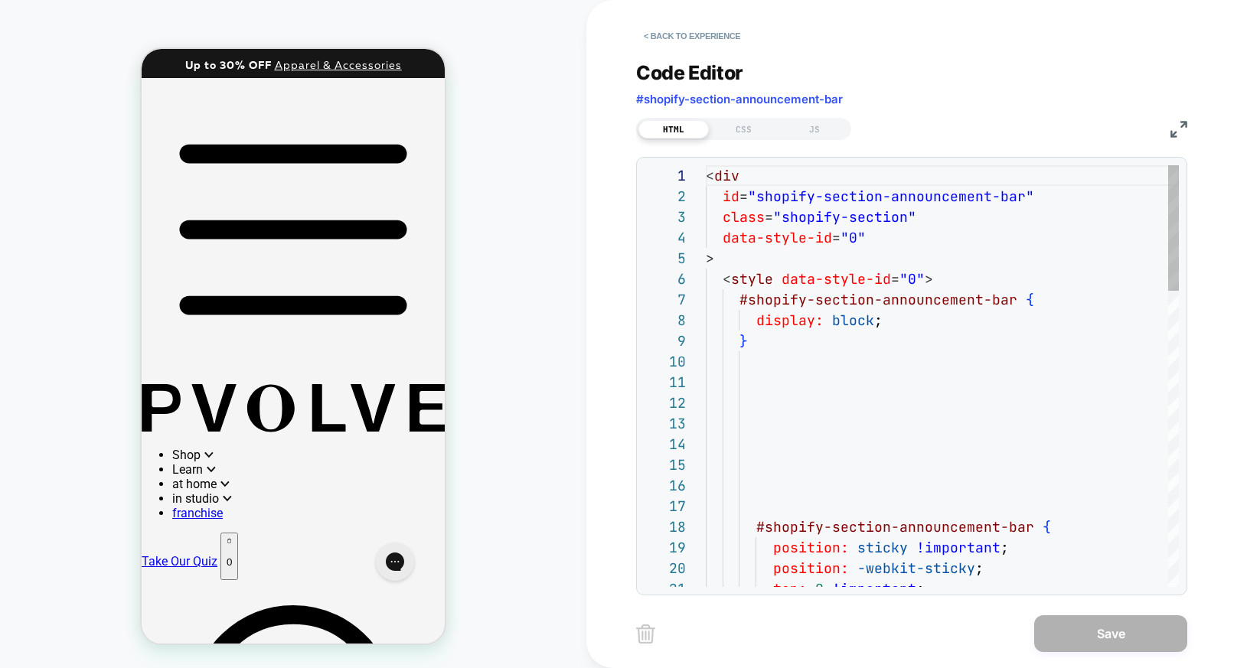
scroll to position [21, 0]
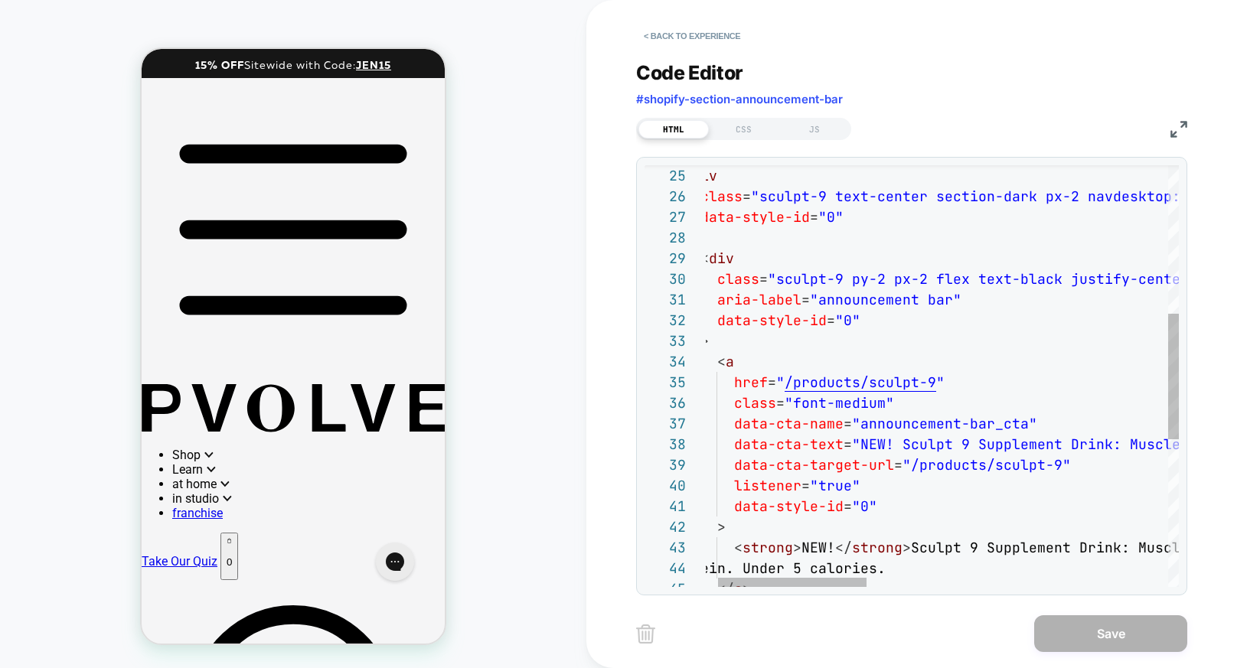
scroll to position [83, 272]
type textarea "**********"
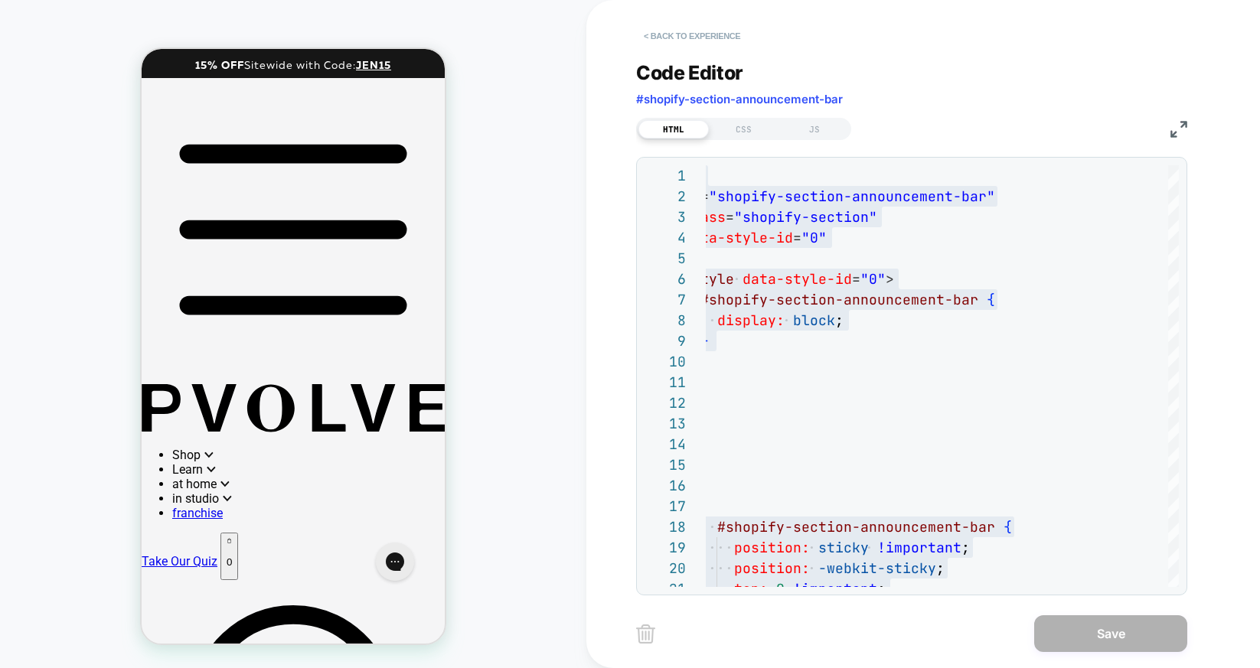
click at [678, 32] on button "< Back to experience" at bounding box center [692, 36] width 112 height 24
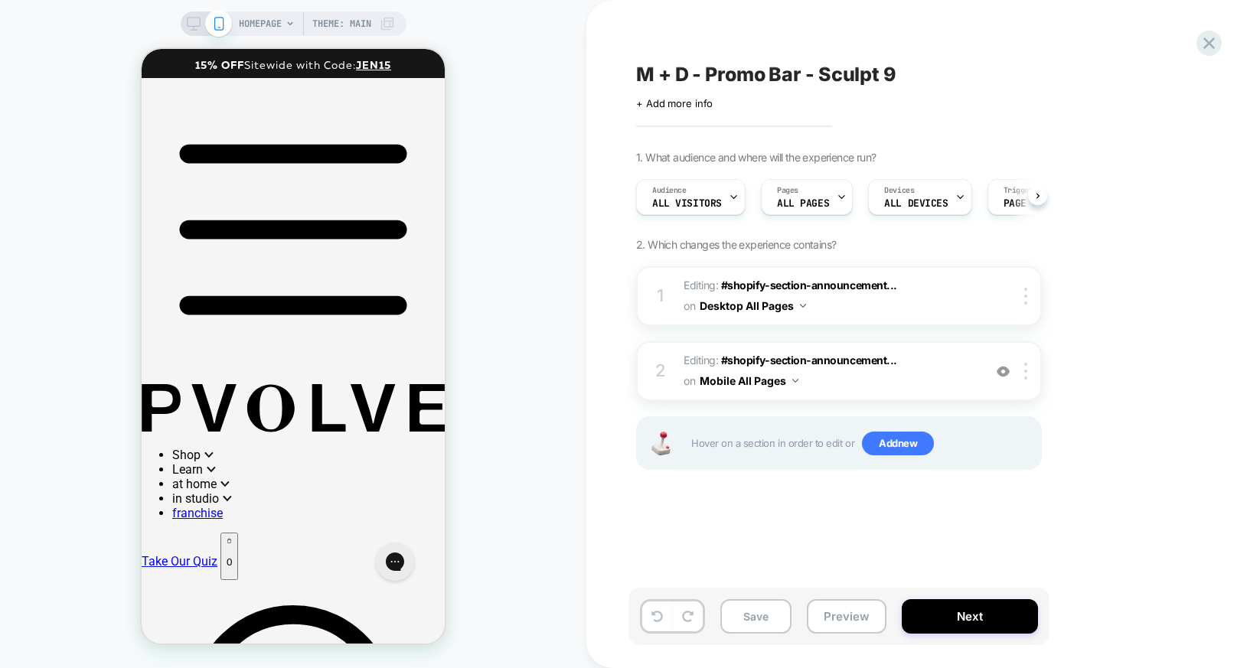
scroll to position [0, 1]
click at [1028, 372] on div at bounding box center [1027, 371] width 25 height 17
click at [963, 302] on span "Editing : #shopify-section-announcement... #shopify-section-announcement-bar on…" at bounding box center [829, 295] width 292 height 41
click at [195, 31] on div "HOMEPAGE Theme: MAIN" at bounding box center [294, 23] width 226 height 24
click at [183, 24] on div "HOMEPAGE Theme: MAIN" at bounding box center [294, 23] width 226 height 24
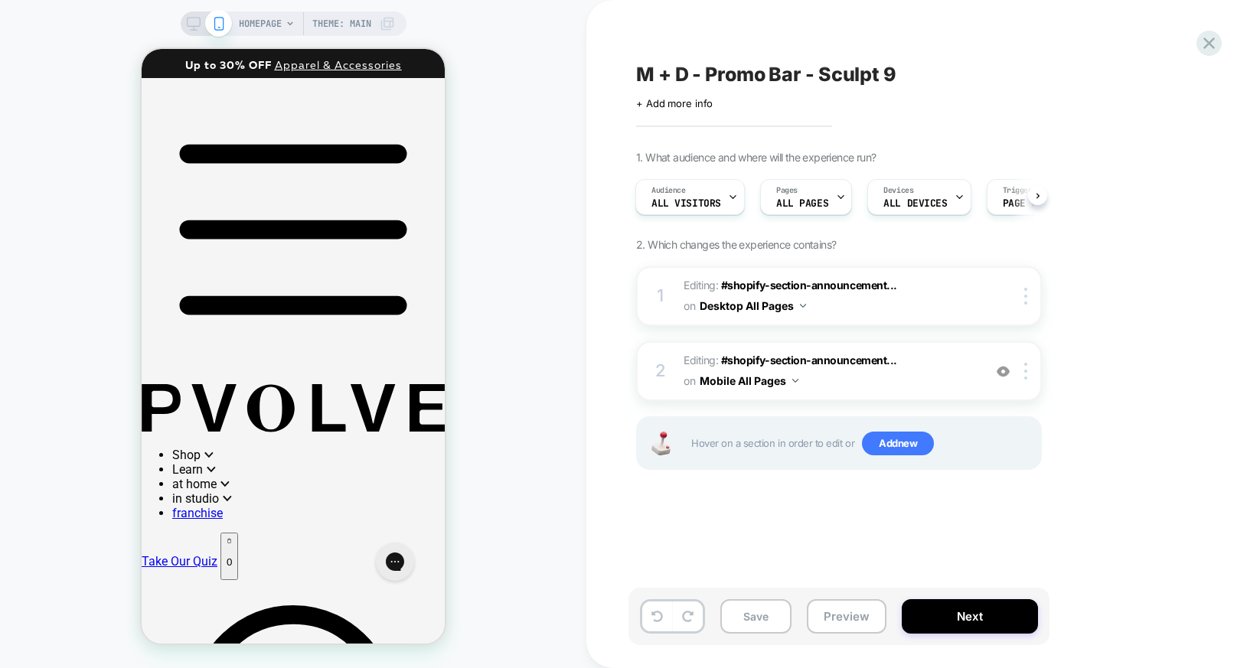
click at [197, 21] on icon at bounding box center [194, 24] width 14 height 14
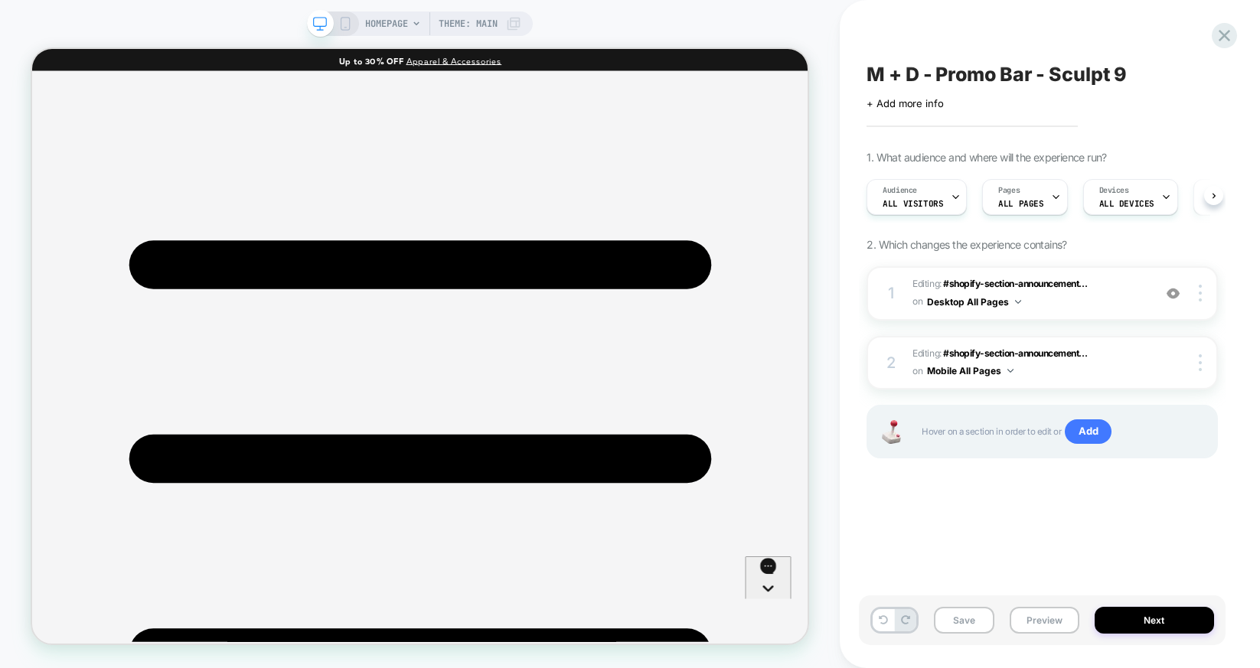
scroll to position [0, 1]
click at [1230, 31] on icon at bounding box center [1224, 35] width 21 height 21
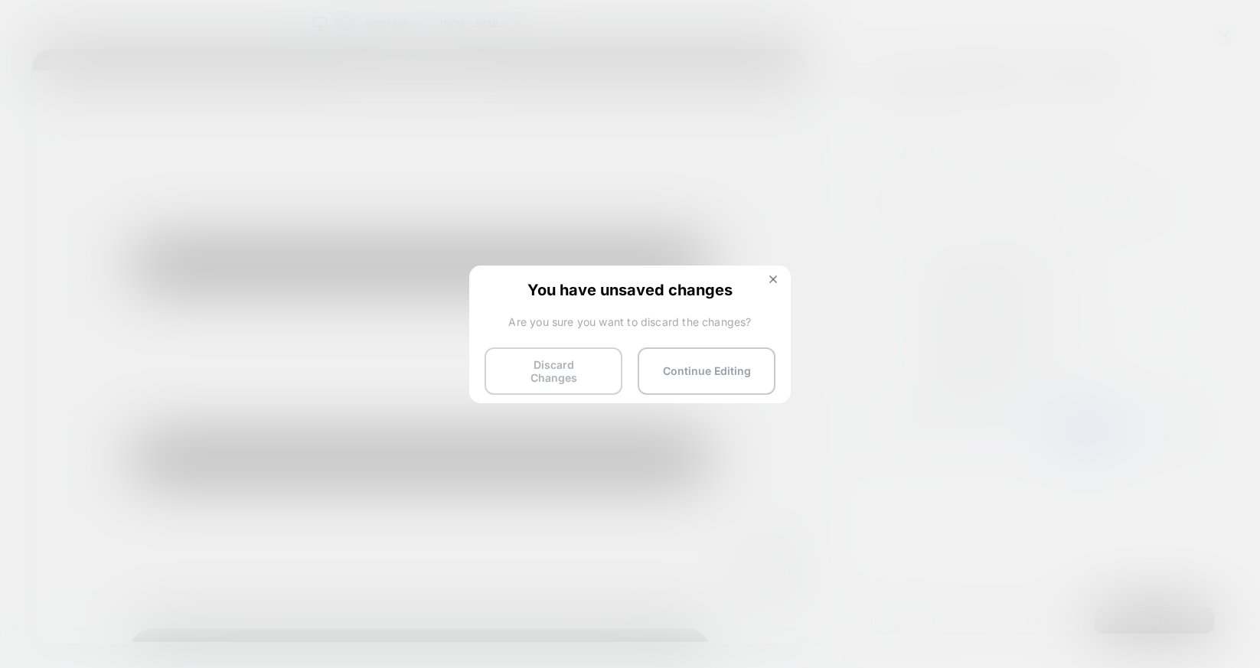
click at [523, 366] on button "Discard Changes" at bounding box center [553, 370] width 138 height 47
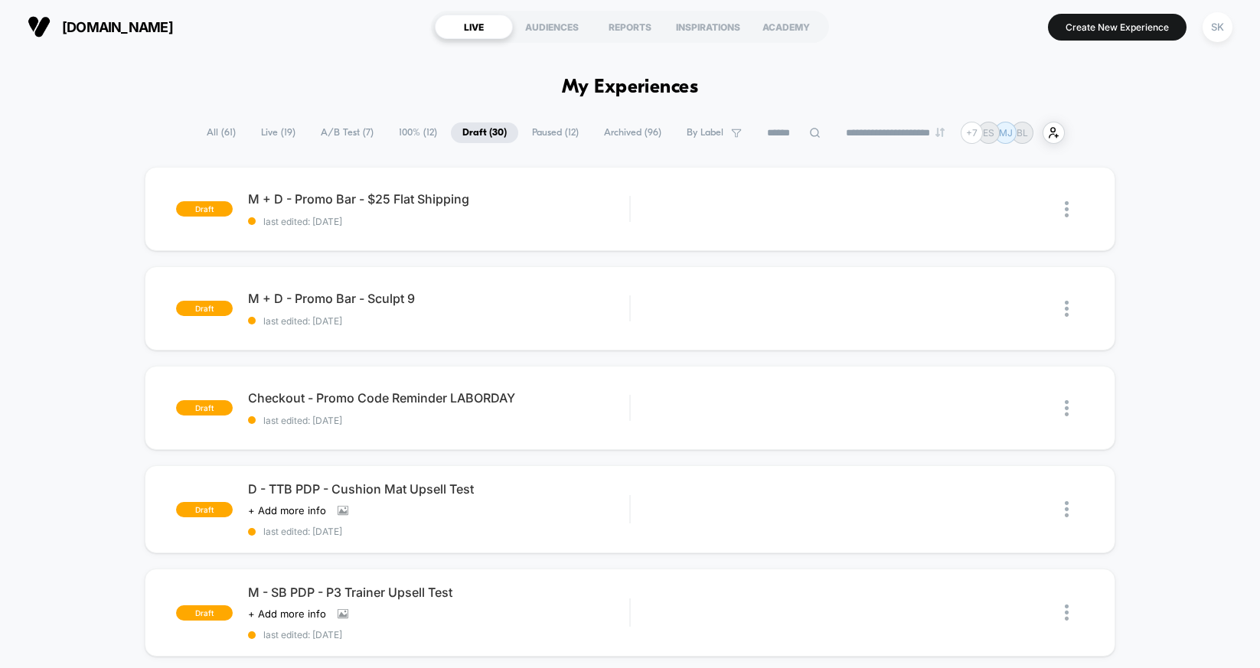
click at [398, 130] on span "100% ( 12 )" at bounding box center [417, 132] width 61 height 21
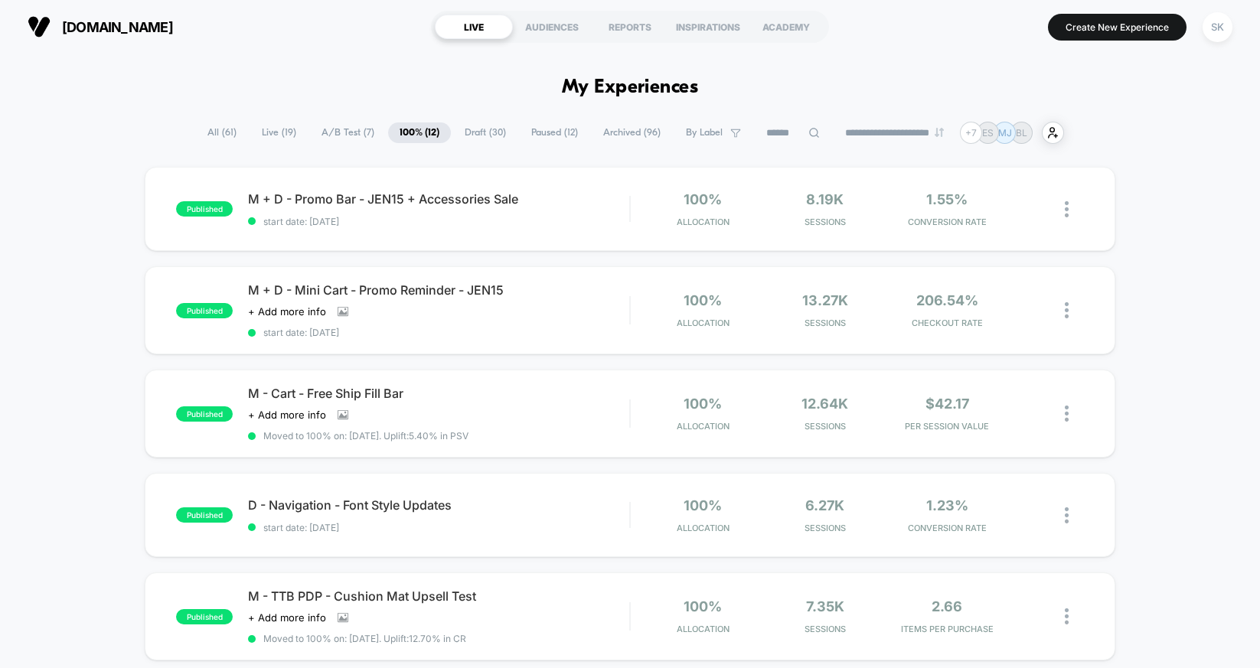
click at [353, 135] on span "A/B Test ( 7 )" at bounding box center [348, 132] width 76 height 21
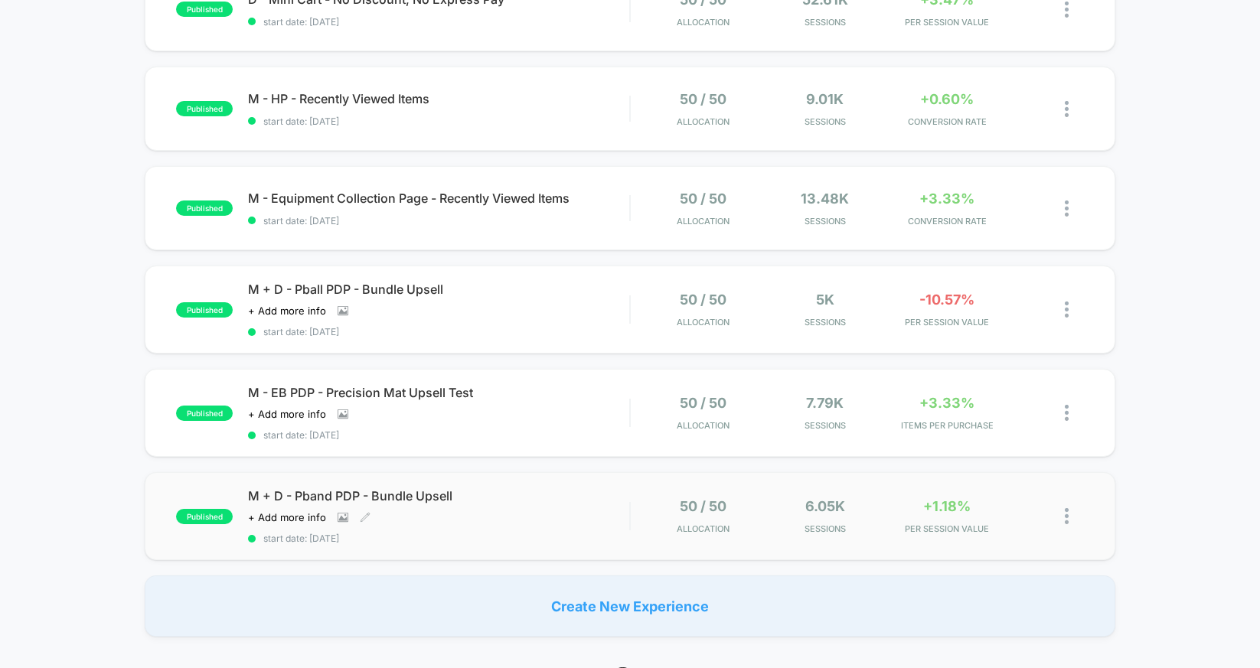
scroll to position [298, 0]
click at [510, 318] on div "Click to view images Click to edit experience details + Add more info" at bounding box center [381, 311] width 267 height 12
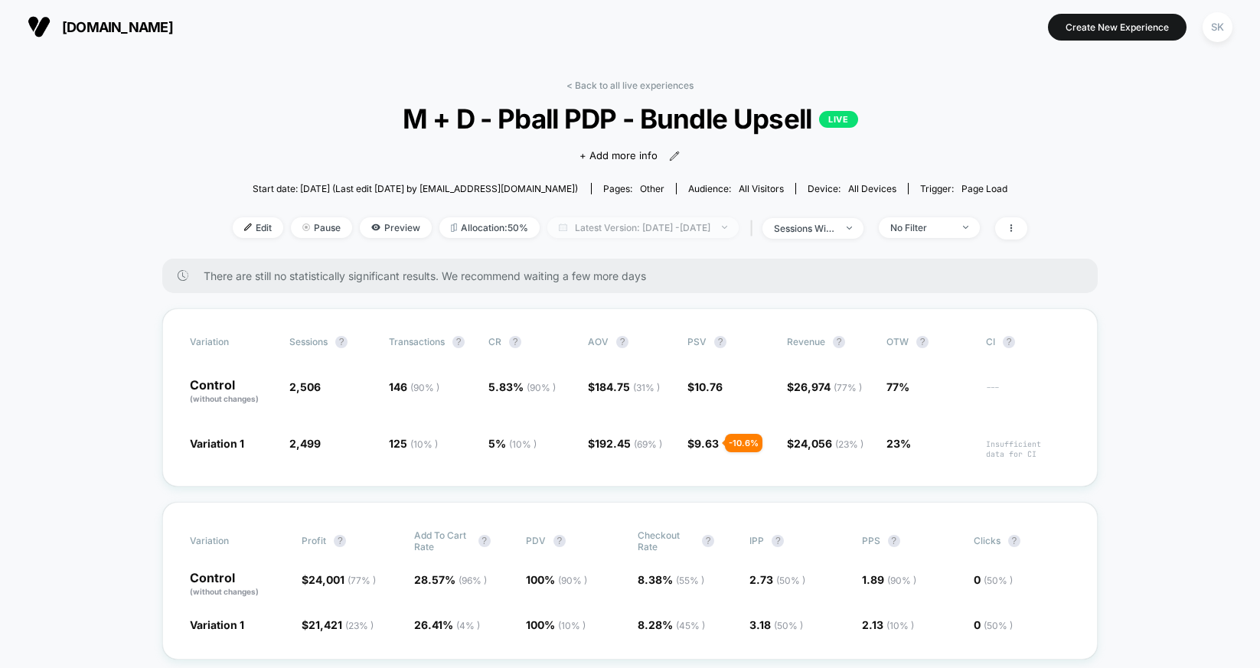
click at [593, 227] on span "Latest Version: [DATE] - [DATE]" at bounding box center [642, 227] width 191 height 21
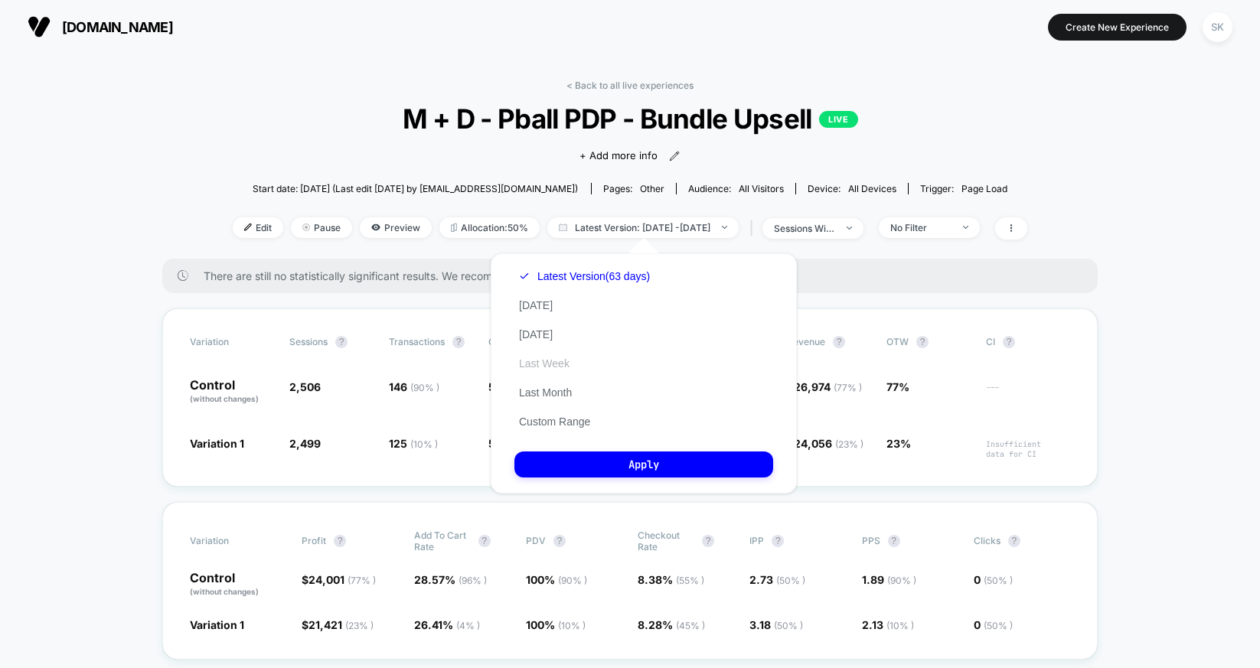
click at [556, 361] on button "Last Week" at bounding box center [544, 364] width 60 height 14
click at [595, 481] on div "Latest Version (63 days) [DATE] [DATE] Last Week Last Month Custom Range Apply" at bounding box center [644, 373] width 306 height 240
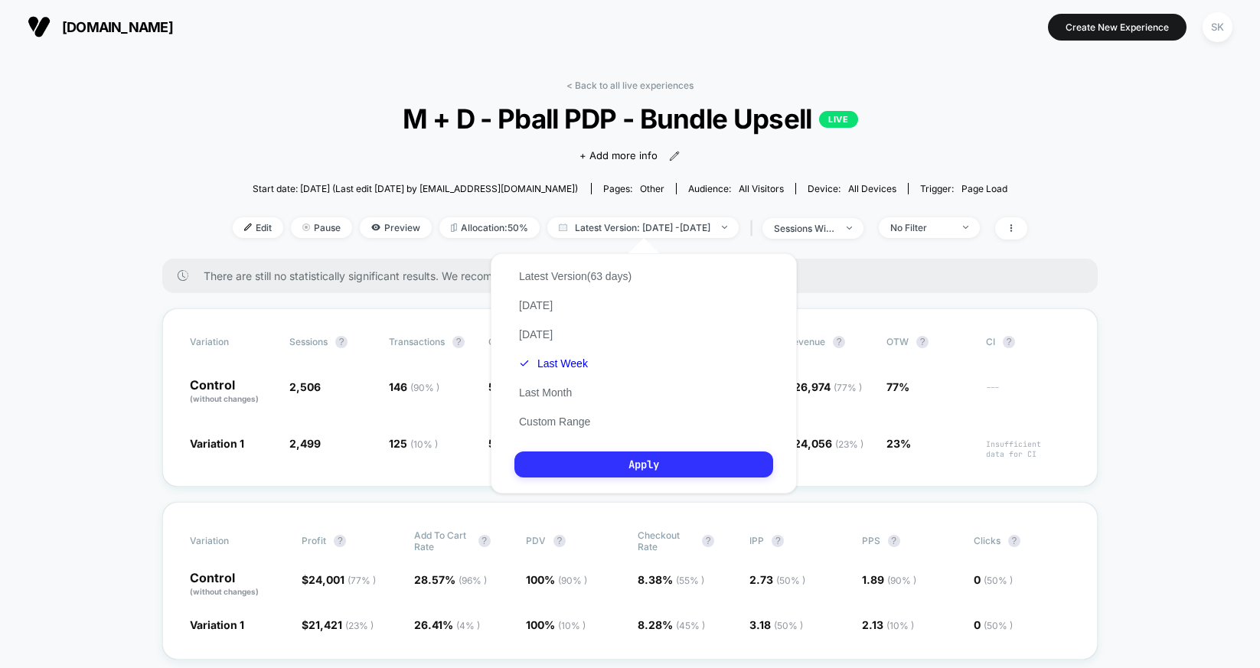
click at [597, 468] on button "Apply" at bounding box center [643, 464] width 259 height 26
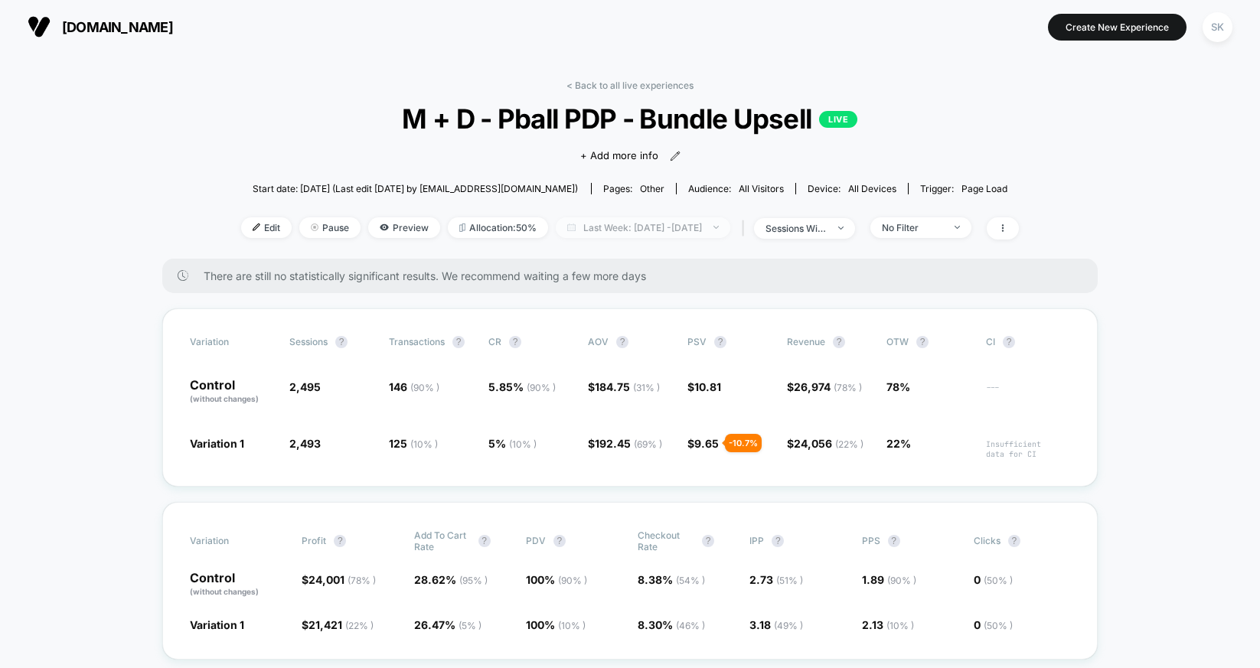
click at [643, 228] on span "Last Week: [DATE] - [DATE]" at bounding box center [643, 227] width 174 height 21
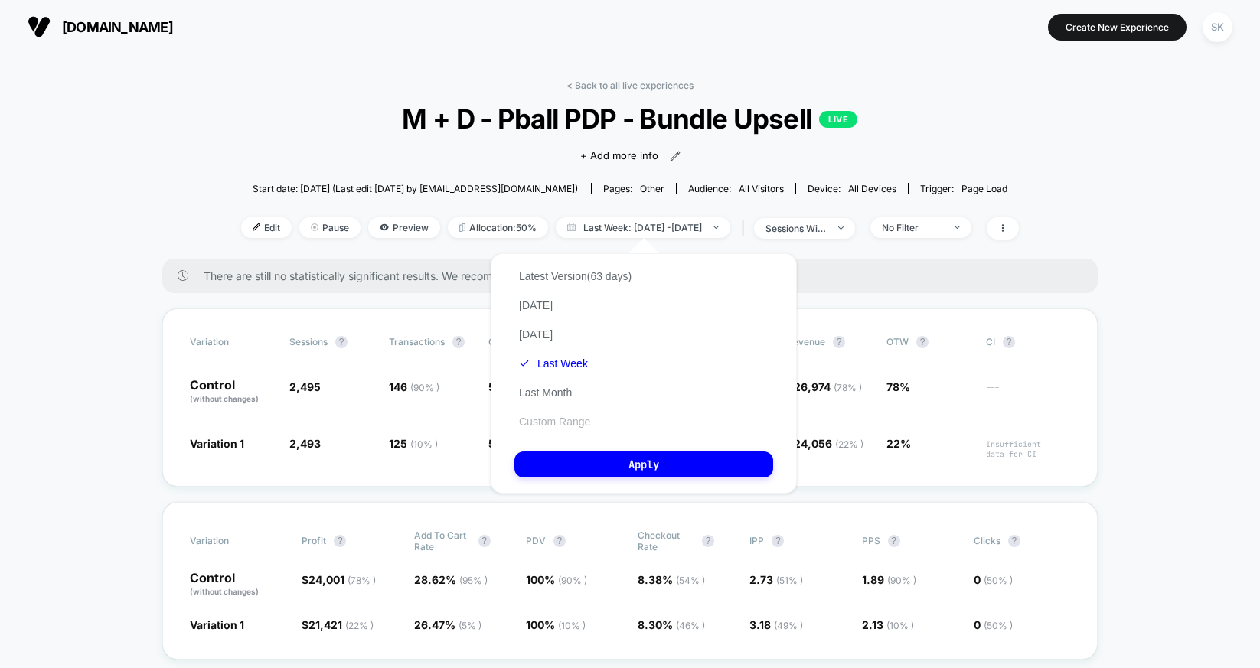
click at [564, 417] on button "Custom Range" at bounding box center [554, 422] width 80 height 14
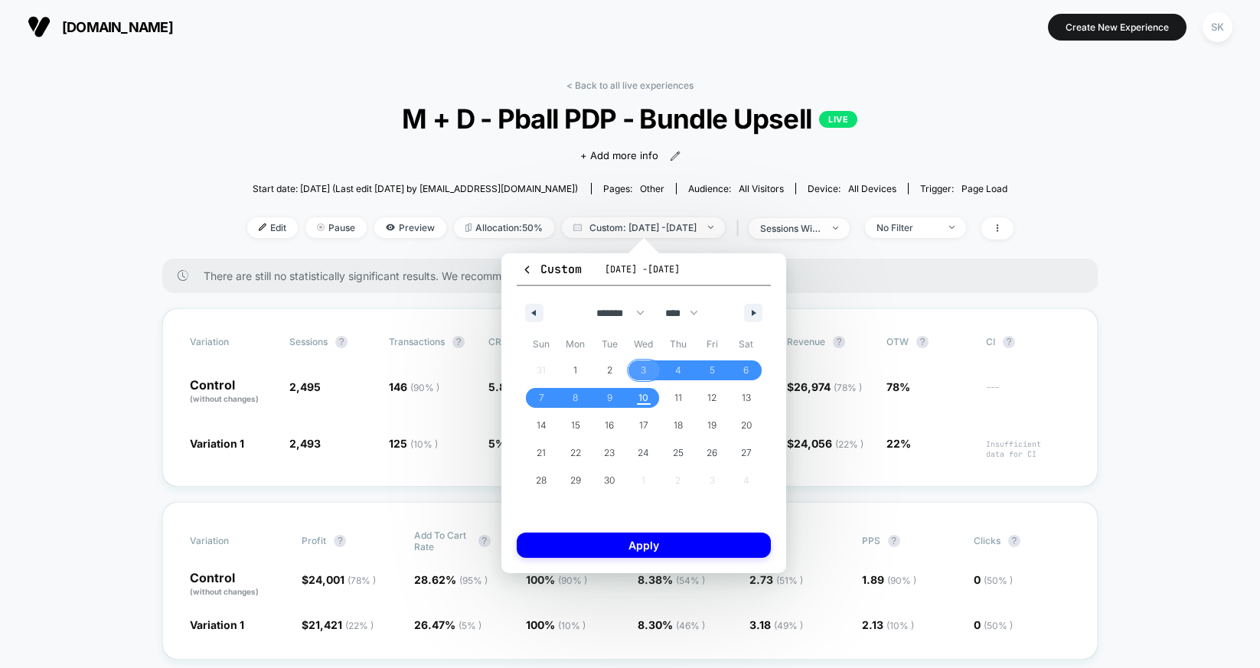
click at [646, 366] on span "3" at bounding box center [644, 370] width 34 height 20
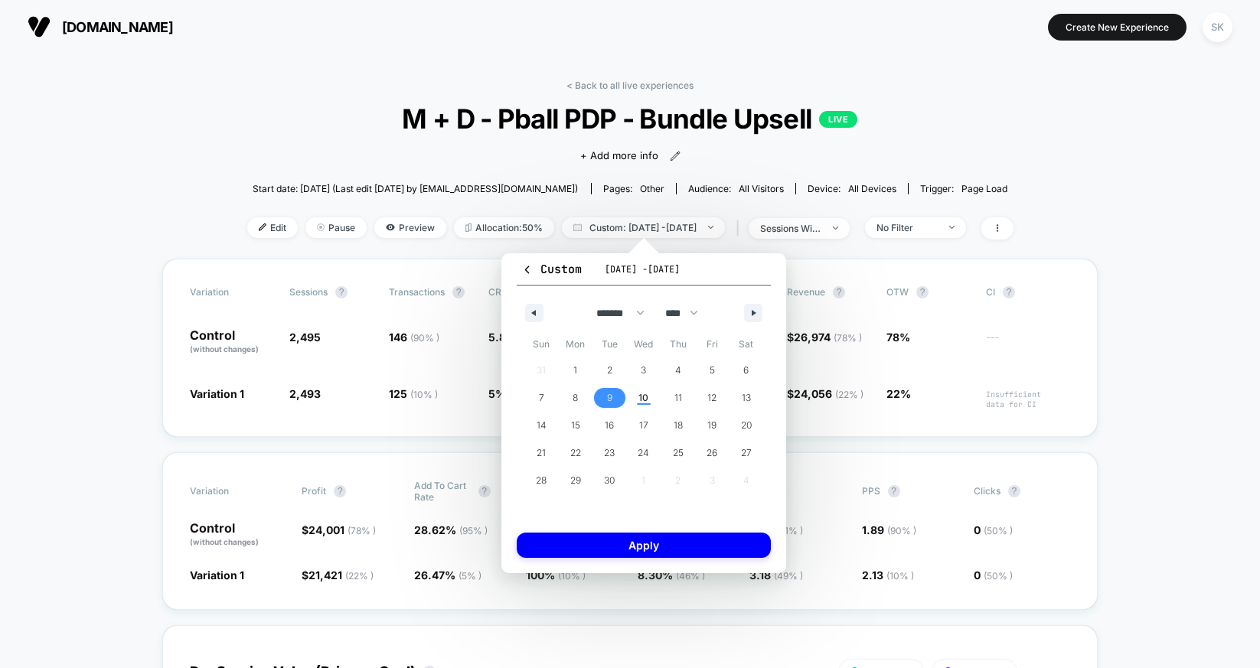
click at [613, 392] on span "9" at bounding box center [609, 398] width 34 height 20
click at [671, 547] on button "Apply" at bounding box center [644, 545] width 254 height 25
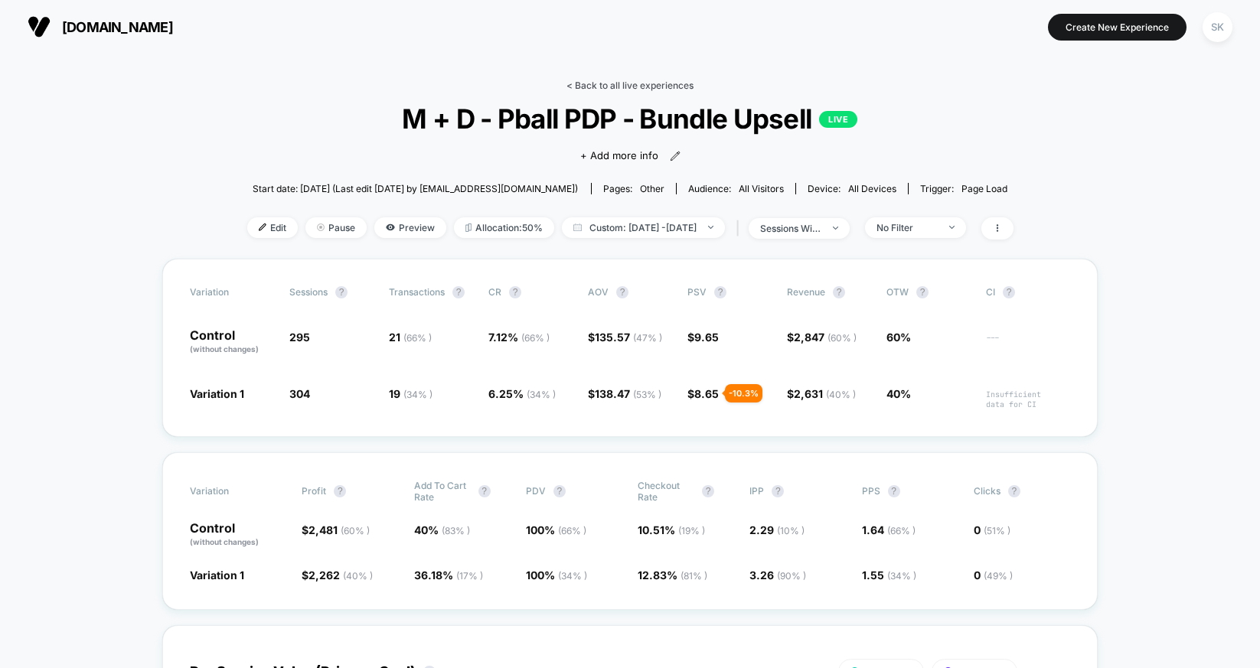
click at [601, 81] on link "< Back to all live experiences" at bounding box center [629, 85] width 127 height 11
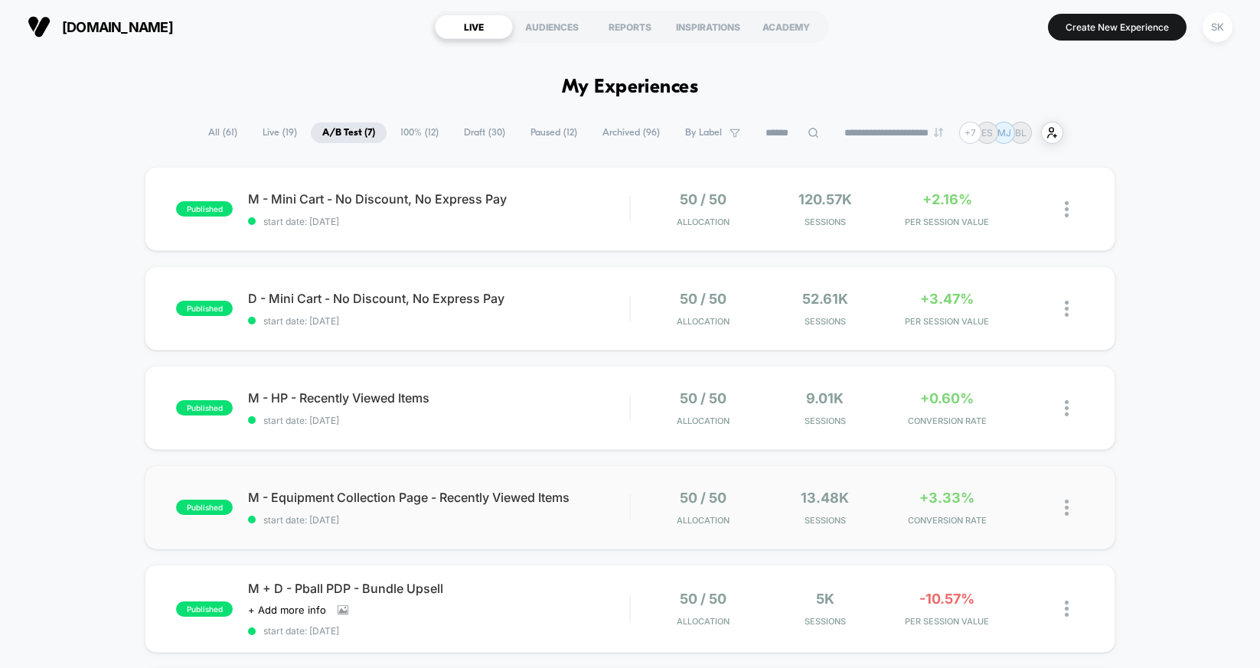
click at [513, 530] on div "published M - Equipment Collection Page - Recently Viewed Items start date: [DA…" at bounding box center [630, 507] width 970 height 84
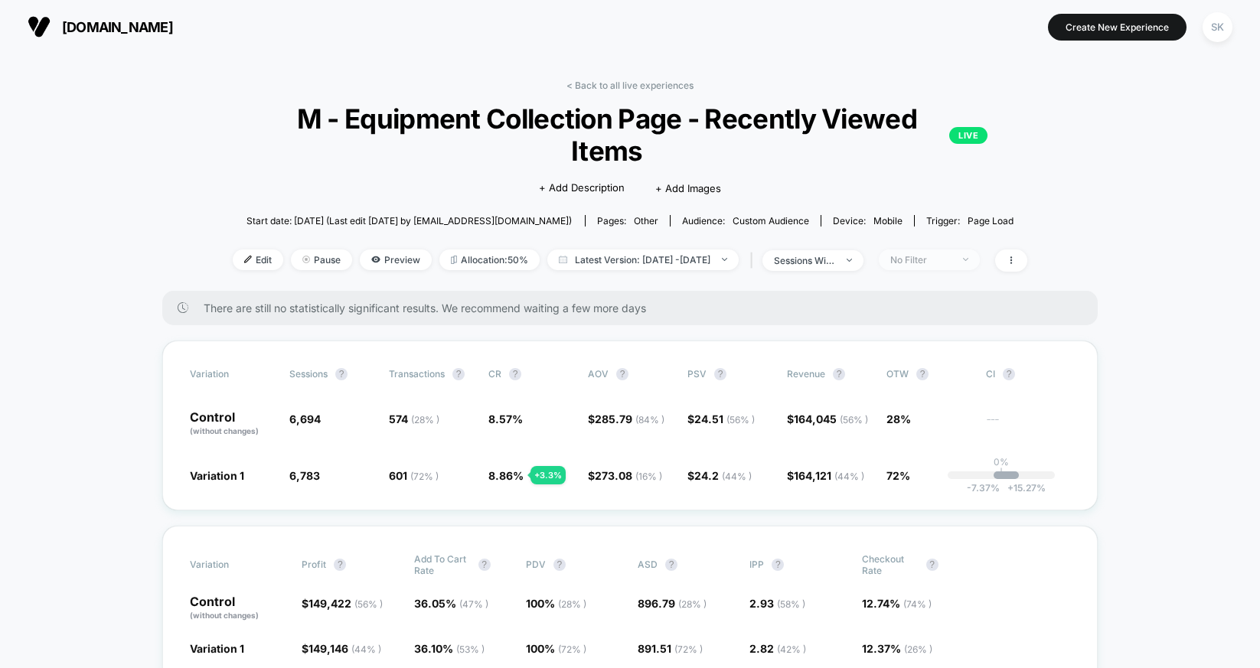
click at [933, 249] on span "No Filter" at bounding box center [928, 259] width 101 height 21
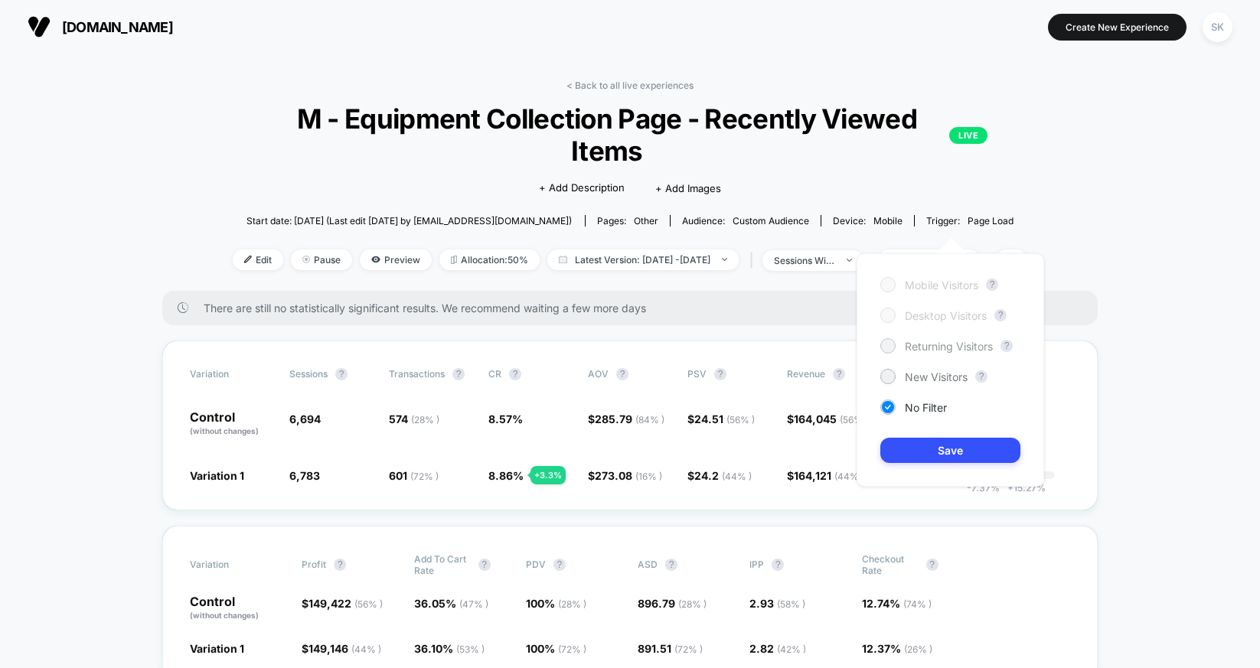
click at [923, 348] on span "Returning Visitors" at bounding box center [948, 346] width 88 height 13
click at [872, 454] on div "Mobile Visitors ? Desktop Visitors ? Returning Visitors ? New Visitors ? No Fil…" at bounding box center [949, 369] width 187 height 233
click at [893, 446] on button "Save" at bounding box center [950, 450] width 140 height 25
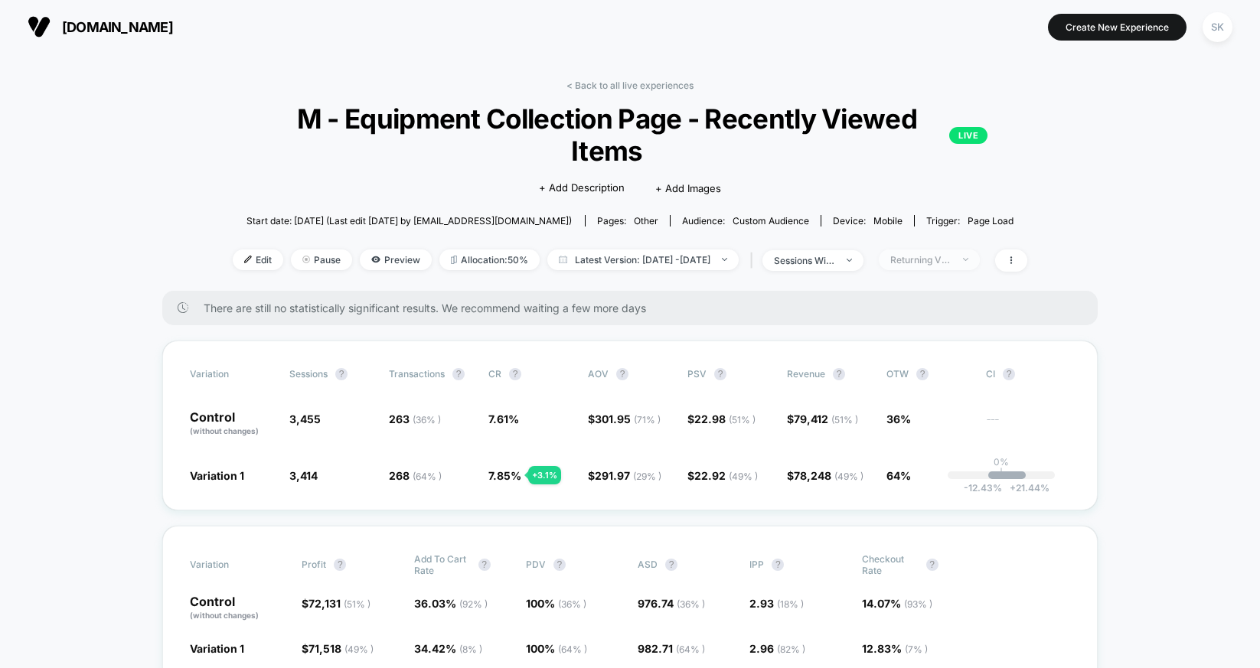
click at [944, 254] on div "Returning Visitors" at bounding box center [920, 259] width 61 height 11
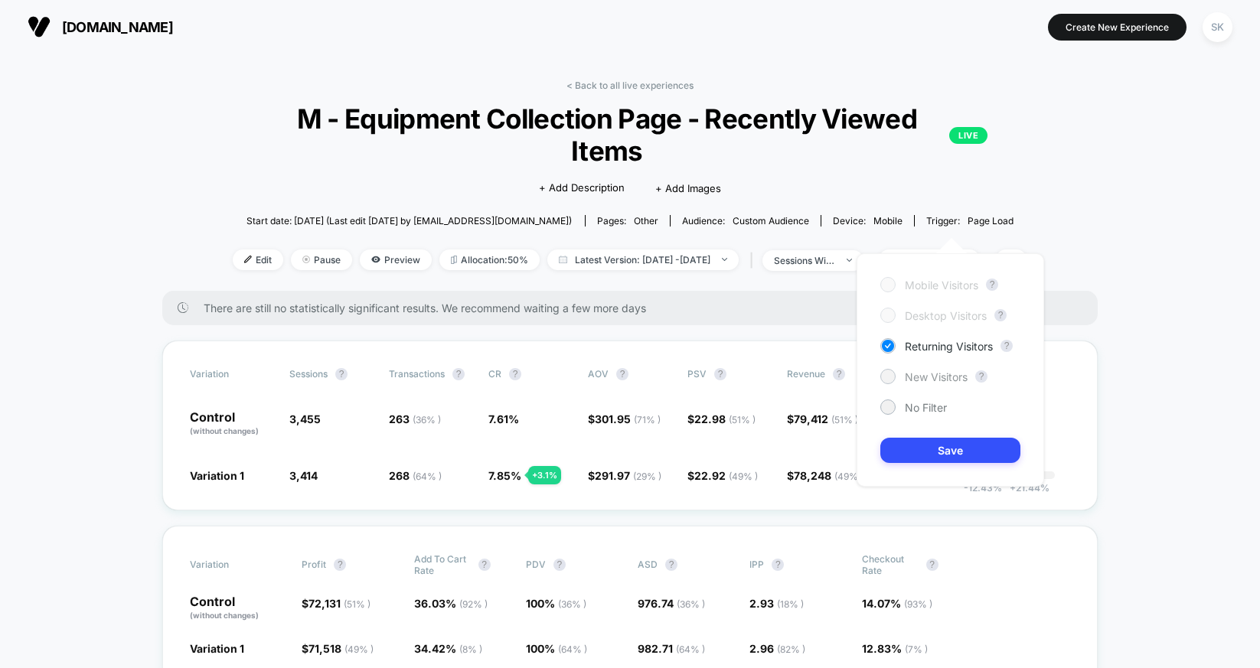
click at [932, 379] on span "New Visitors" at bounding box center [935, 376] width 63 height 13
click at [1026, 448] on div "Mobile Visitors ? Desktop Visitors ? Returning Visitors ? New Visitors ? No Fil…" at bounding box center [949, 369] width 187 height 233
click at [963, 444] on button "Save" at bounding box center [950, 450] width 140 height 25
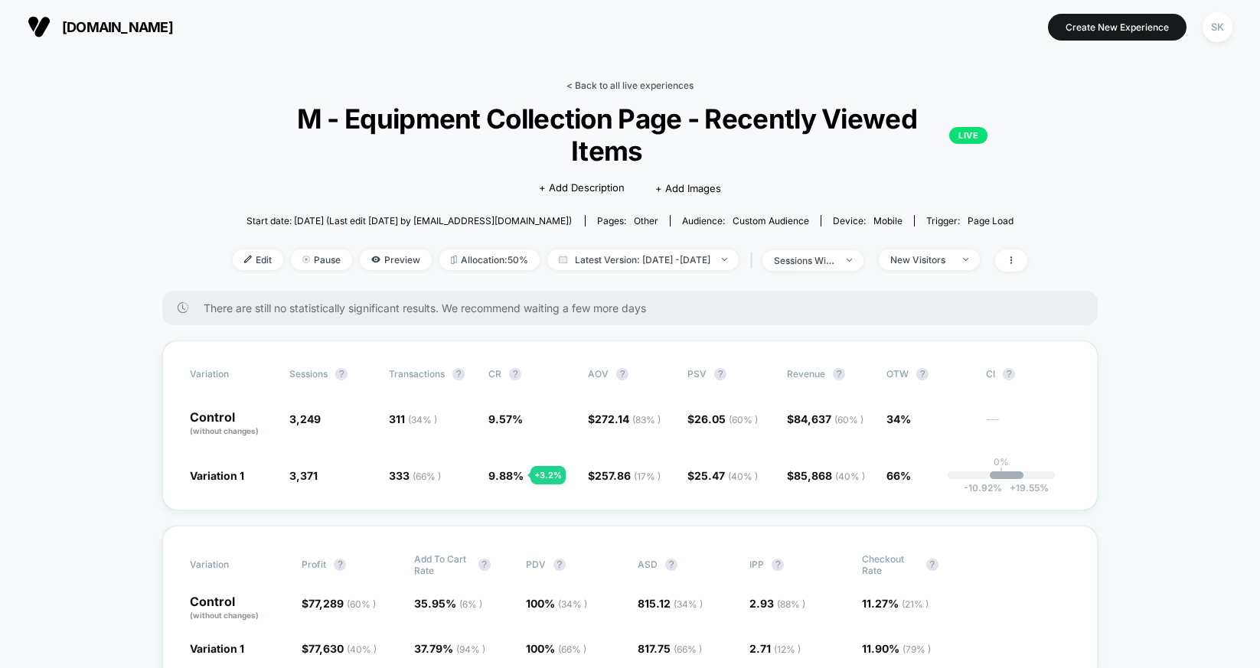
click at [667, 82] on link "< Back to all live experiences" at bounding box center [629, 85] width 127 height 11
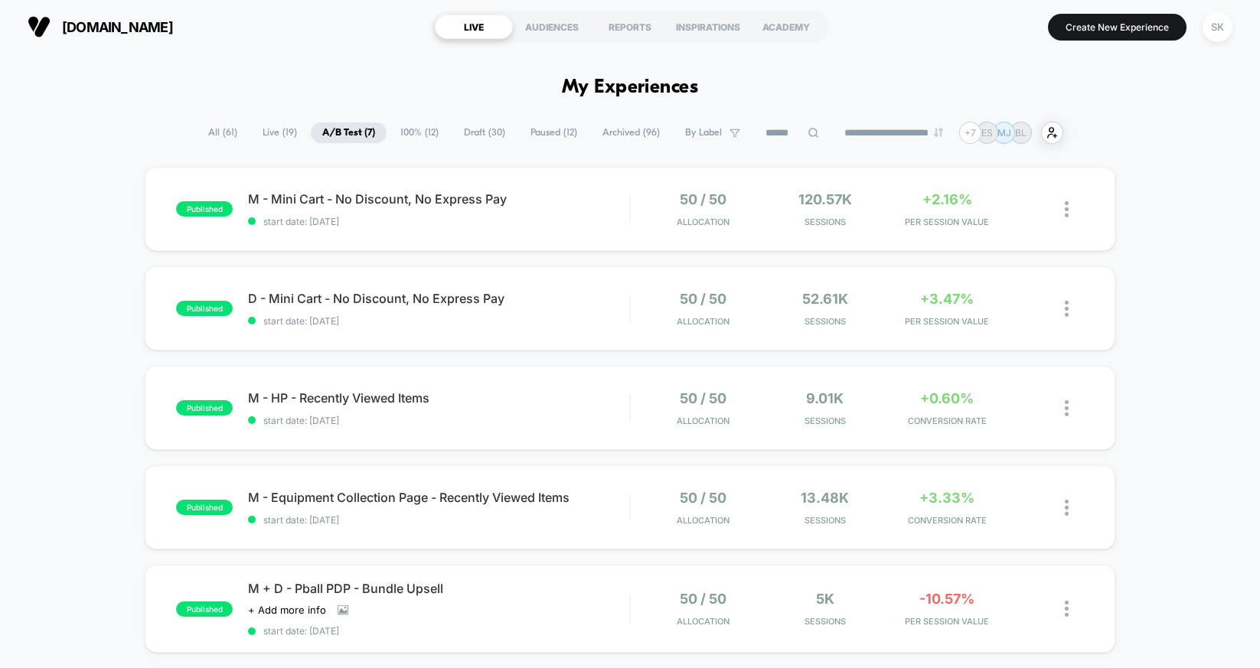
click at [468, 135] on span "Draft ( 30 )" at bounding box center [484, 132] width 64 height 21
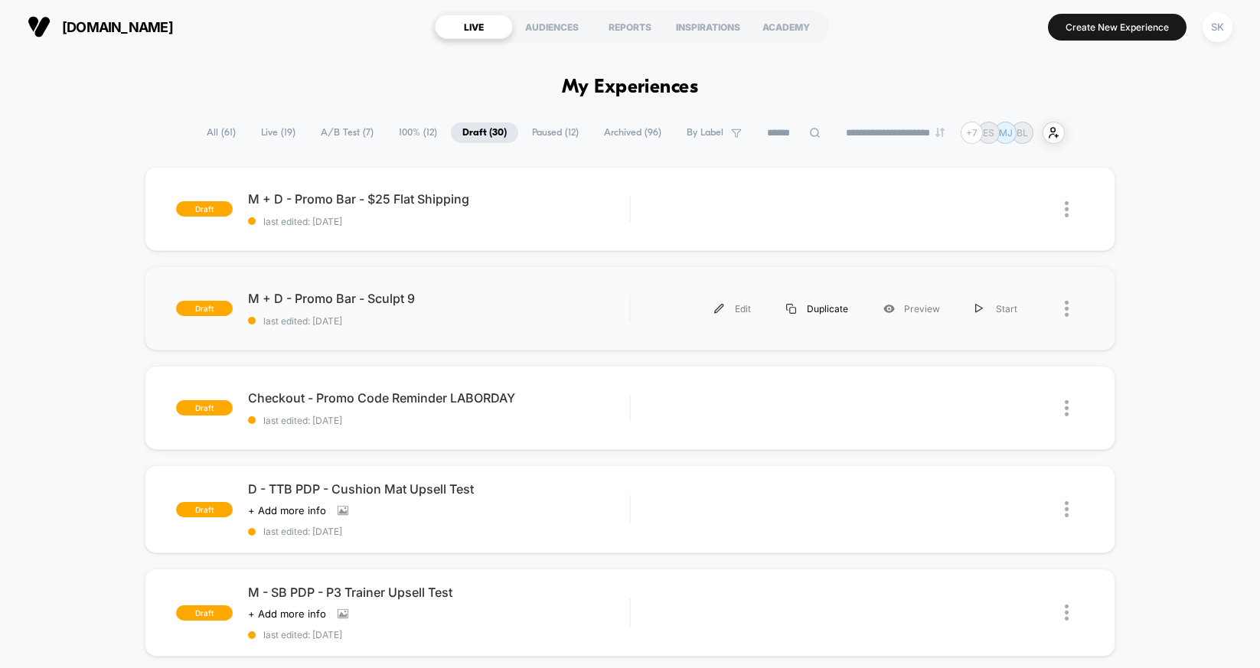
click at [822, 312] on div "Duplicate" at bounding box center [816, 309] width 97 height 34
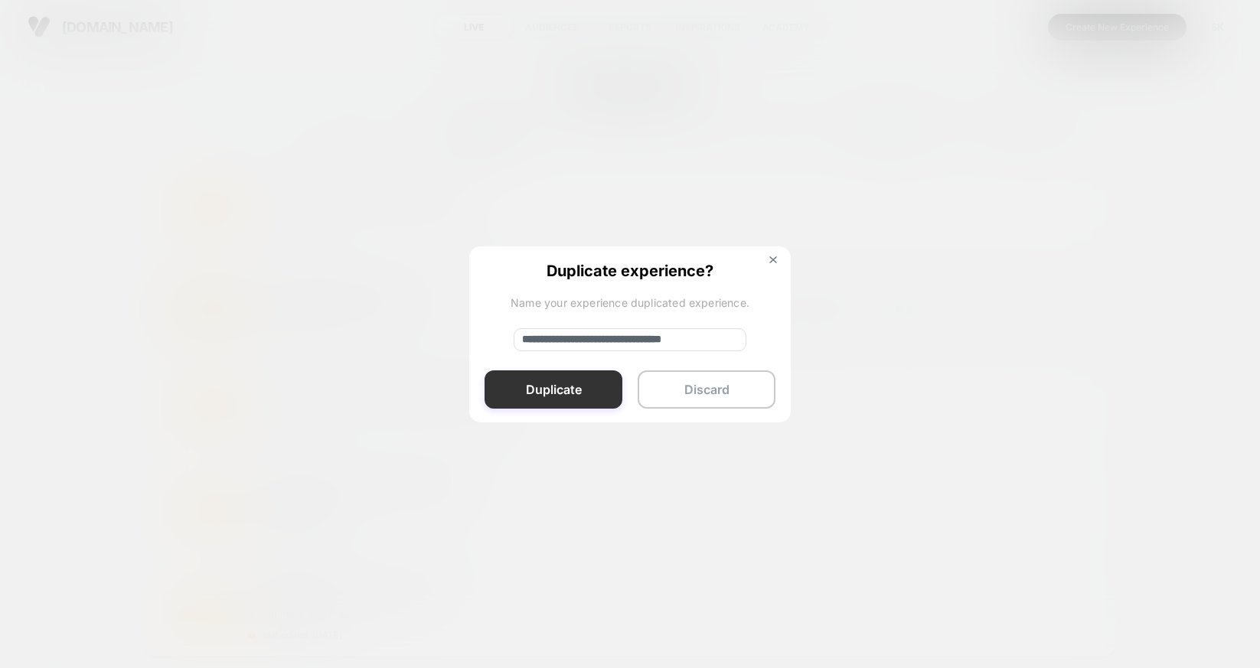
click at [580, 389] on button "Duplicate" at bounding box center [553, 389] width 138 height 38
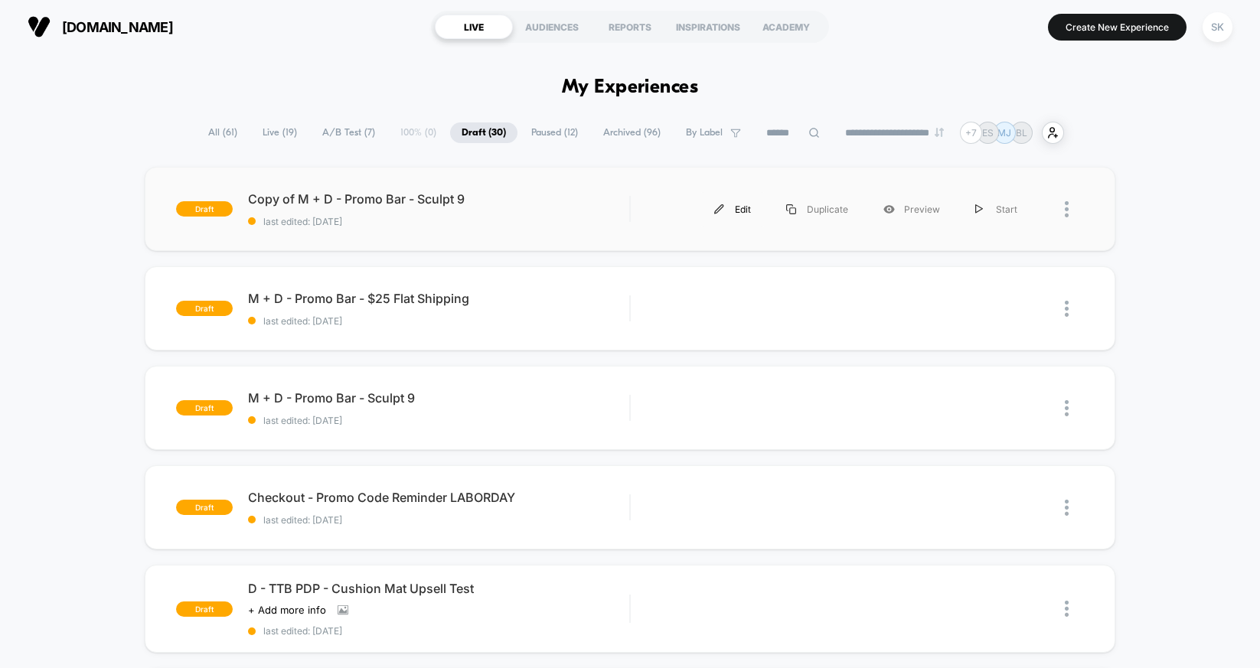
click at [748, 212] on div "Edit" at bounding box center [732, 209] width 72 height 34
